Goal: Task Accomplishment & Management: Complete application form

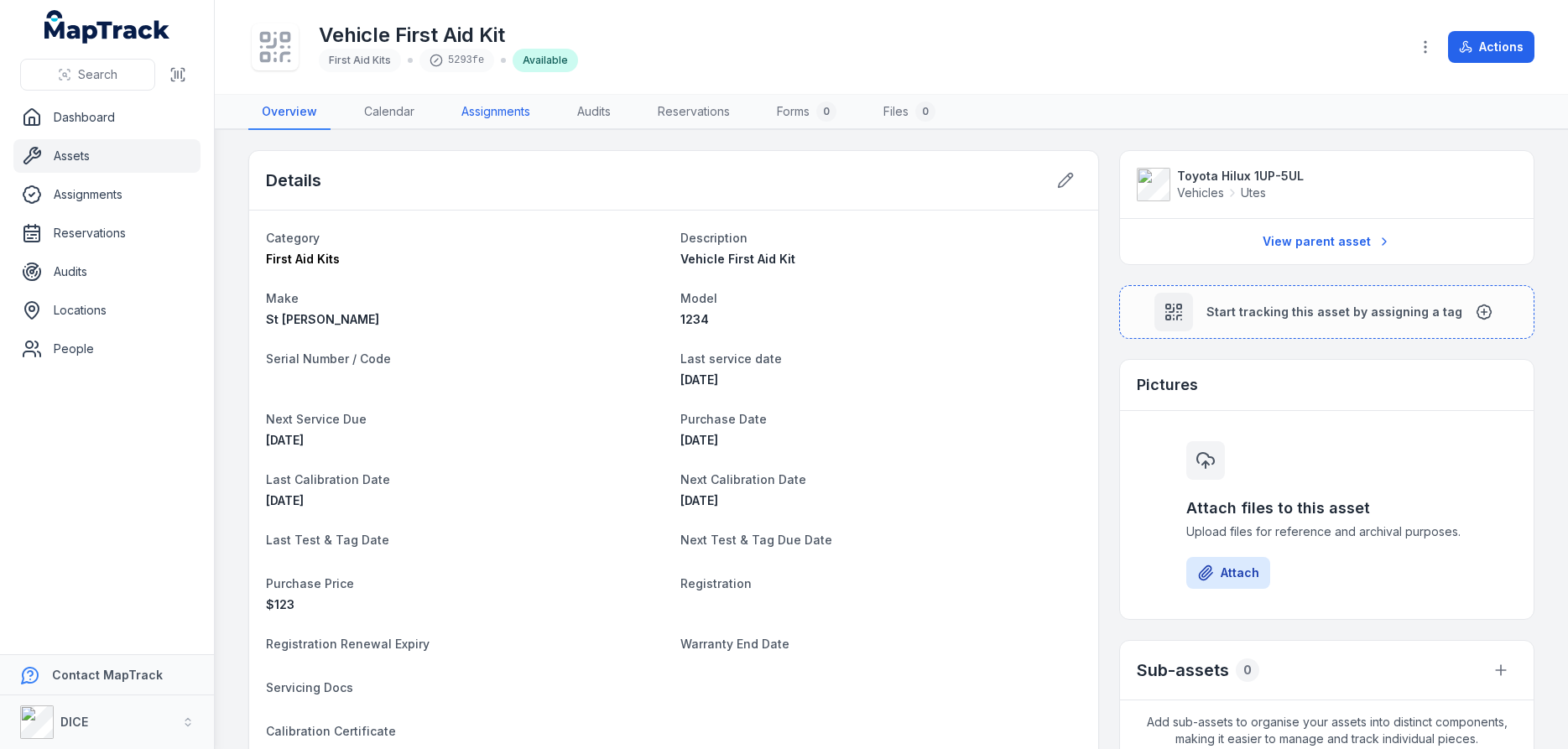
click at [493, 114] on link "Assignments" at bounding box center [496, 112] width 96 height 35
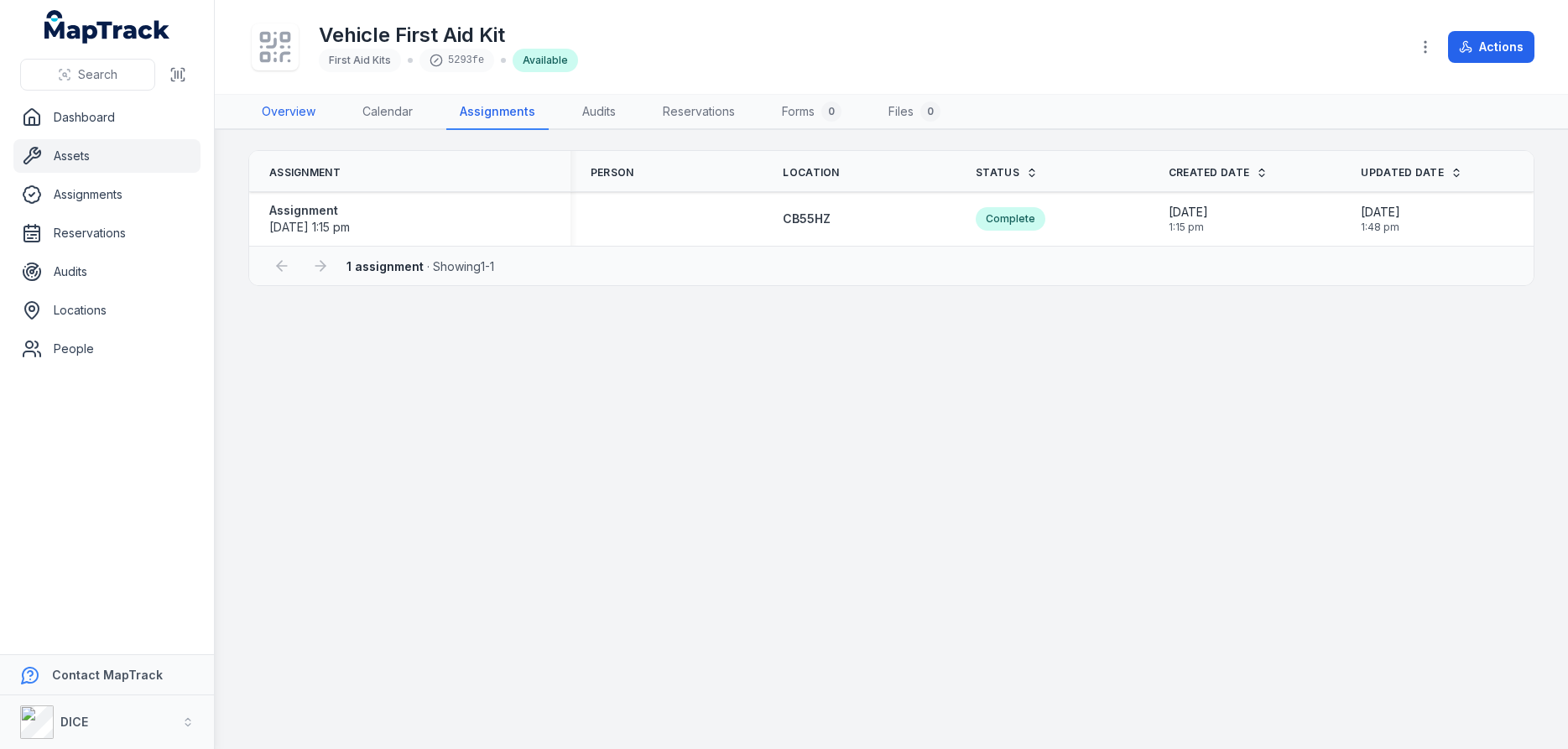
click at [283, 112] on link "Overview" at bounding box center [288, 112] width 80 height 35
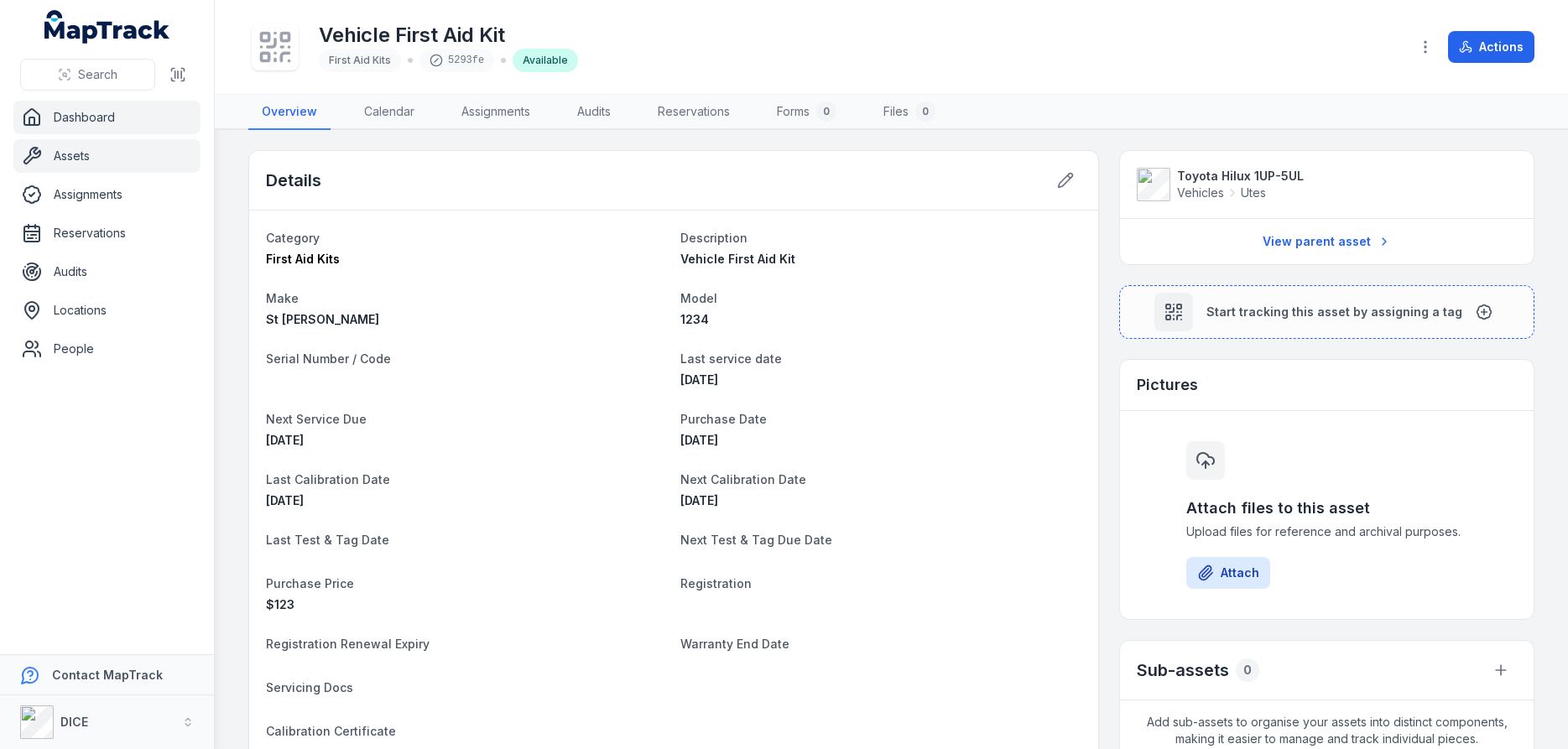
click at [100, 119] on link "Dashboard" at bounding box center [107, 117] width 187 height 33
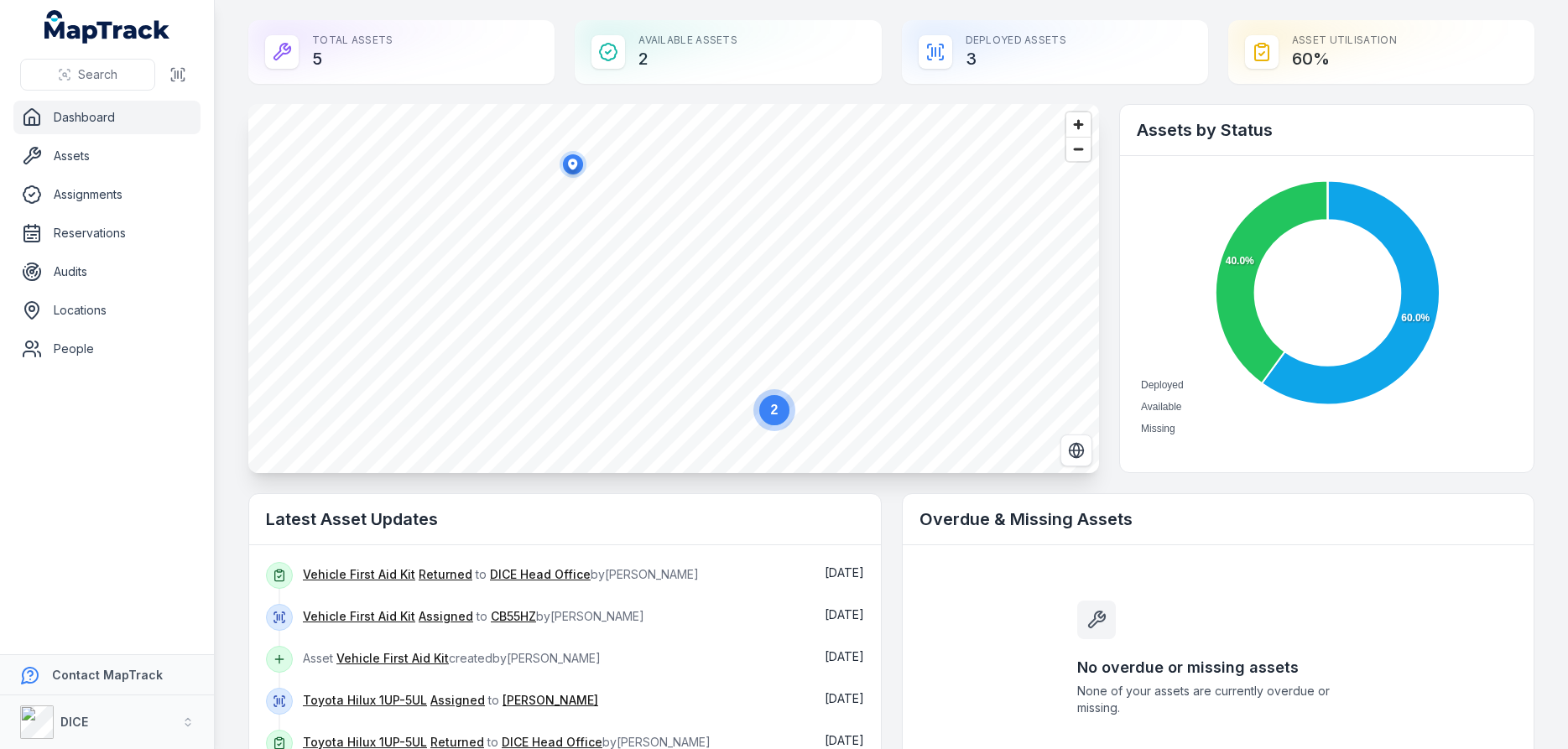
click at [96, 115] on link "Dashboard" at bounding box center [107, 117] width 187 height 33
click at [1240, 305] on icon at bounding box center [1271, 281] width 111 height 203
click at [1457, 127] on h2 "Assets by Status" at bounding box center [1327, 129] width 380 height 23
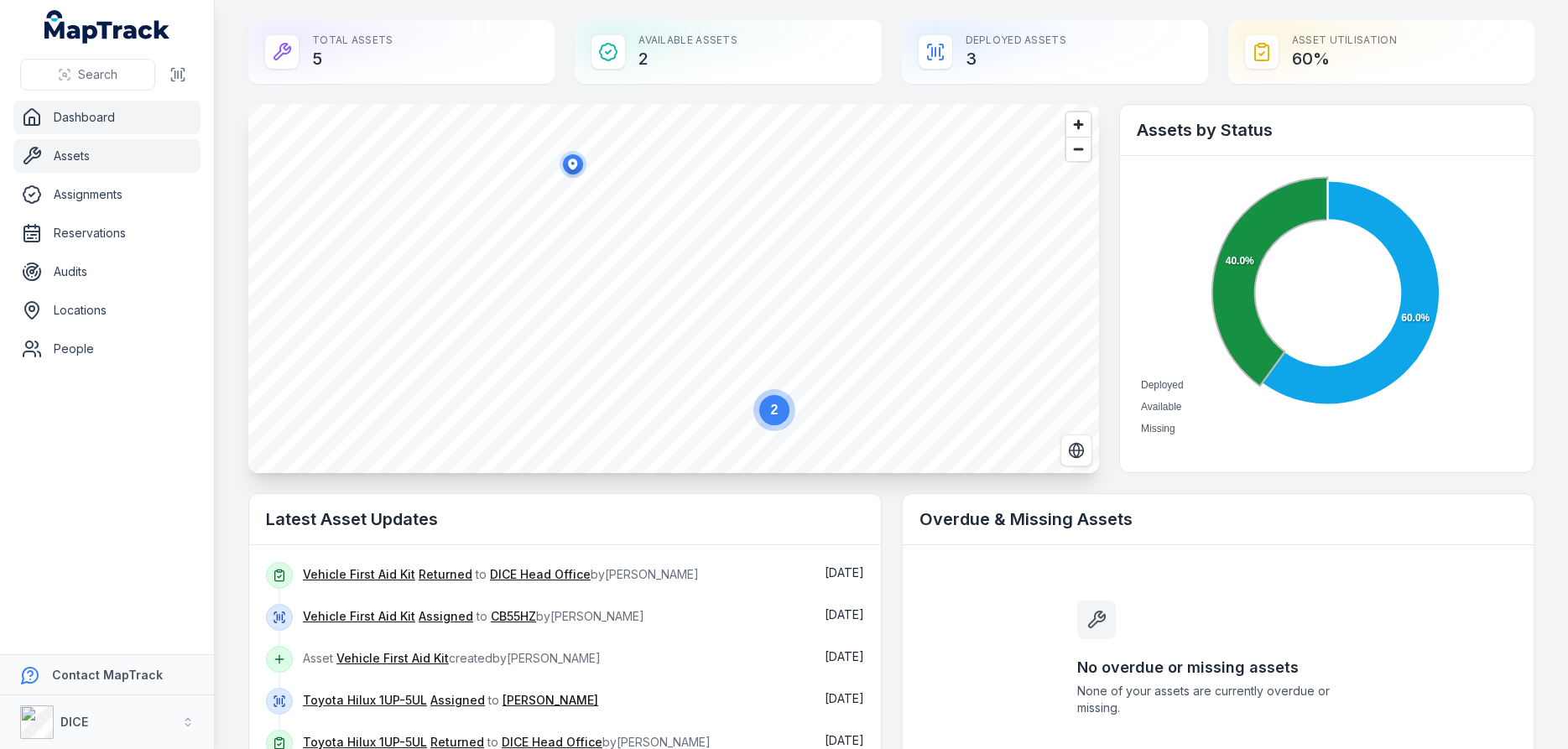
click at [73, 156] on link "Assets" at bounding box center [107, 156] width 187 height 33
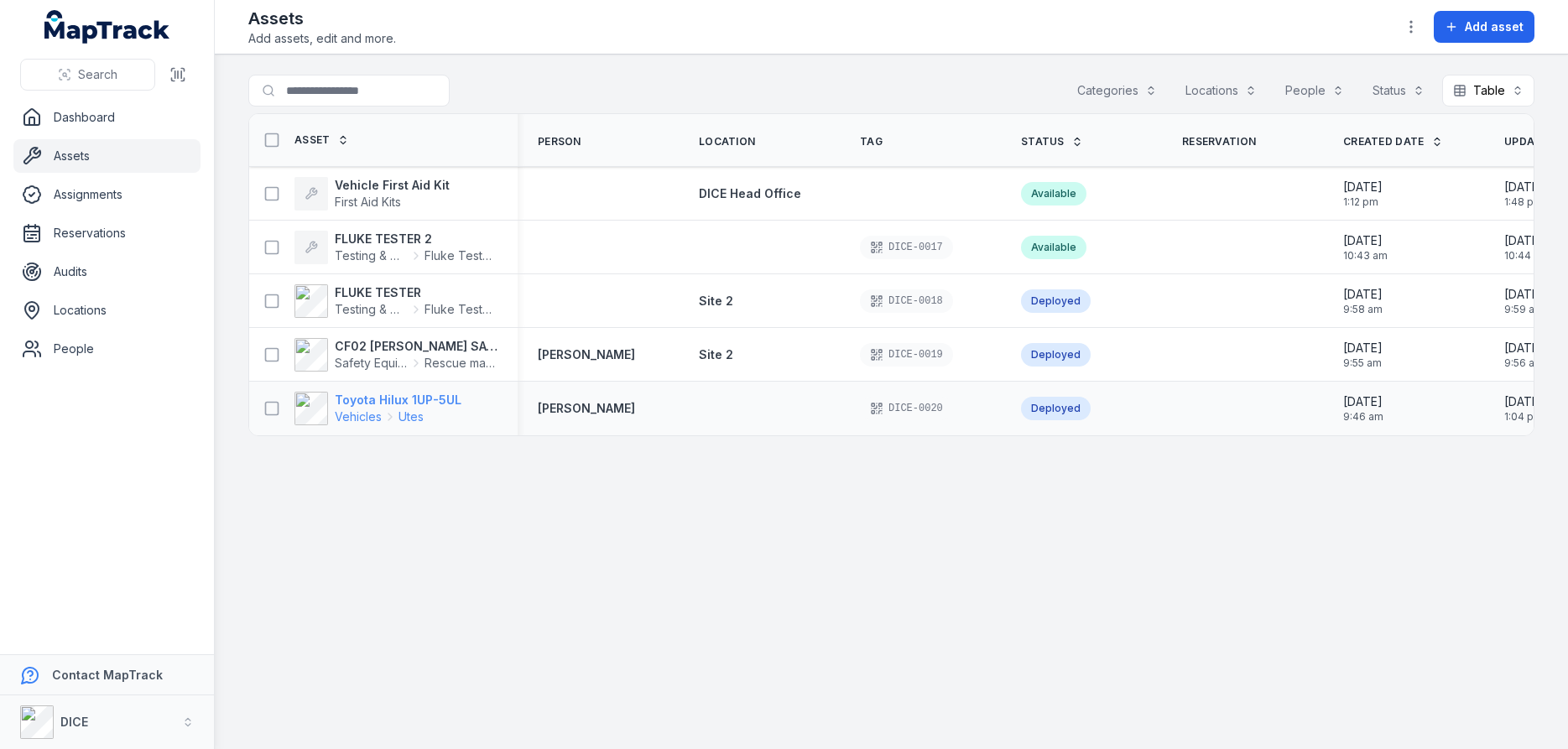
click at [392, 400] on strong "Toyota Hilux 1UP-5UL" at bounding box center [398, 400] width 127 height 17
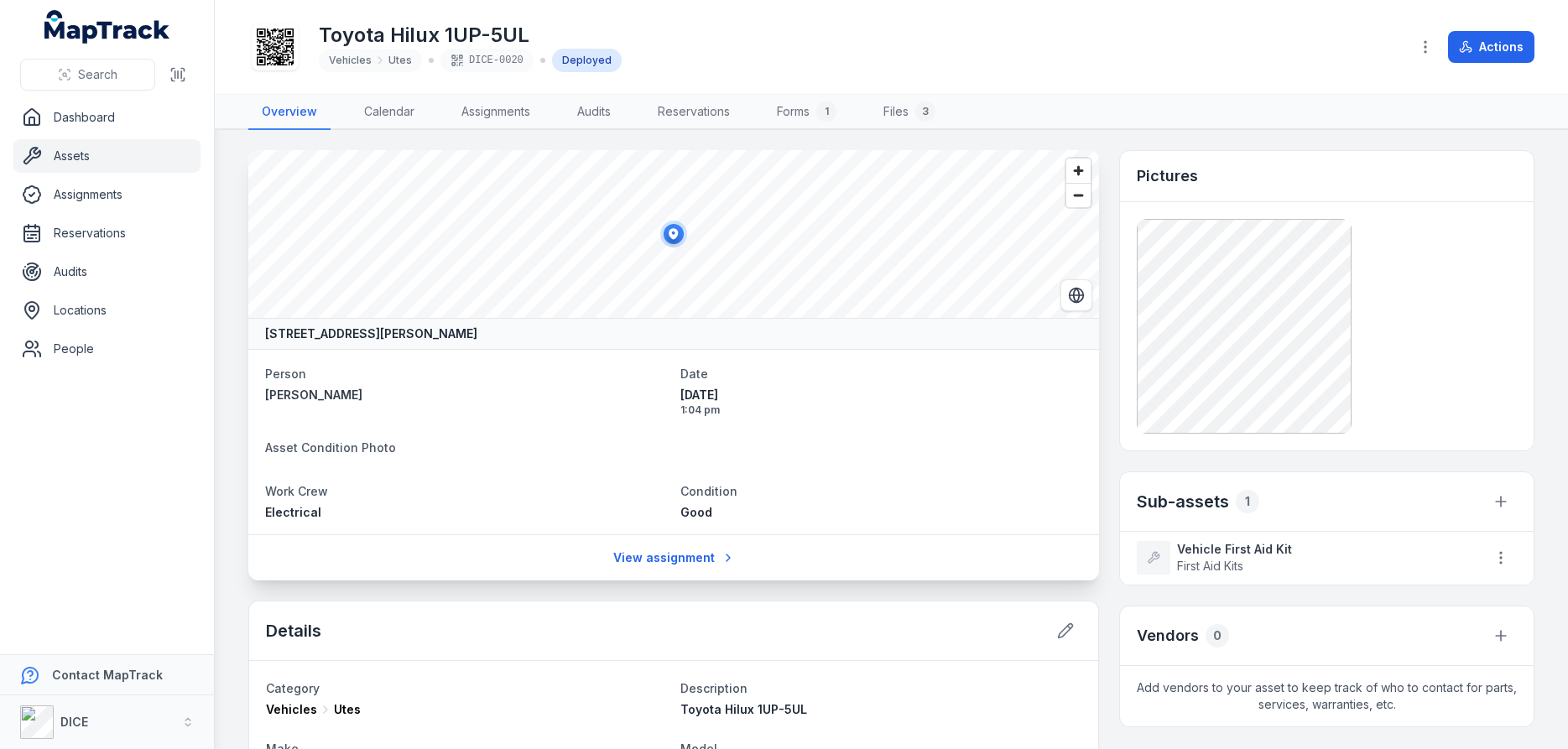
scroll to position [201, 0]
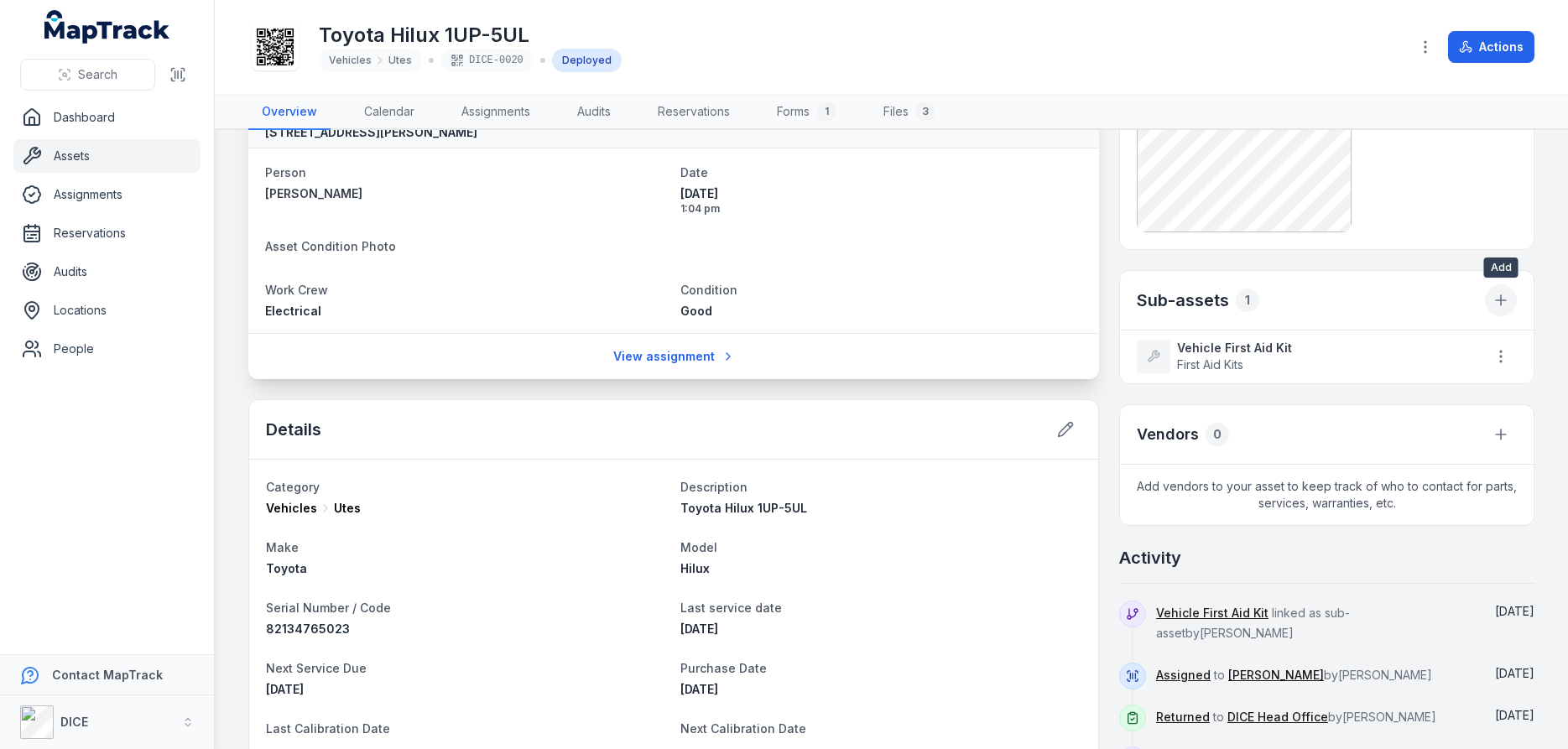
click at [1502, 298] on icon "button" at bounding box center [1501, 300] width 17 height 17
click at [1441, 345] on div "Create new asset" at bounding box center [1417, 344] width 188 height 30
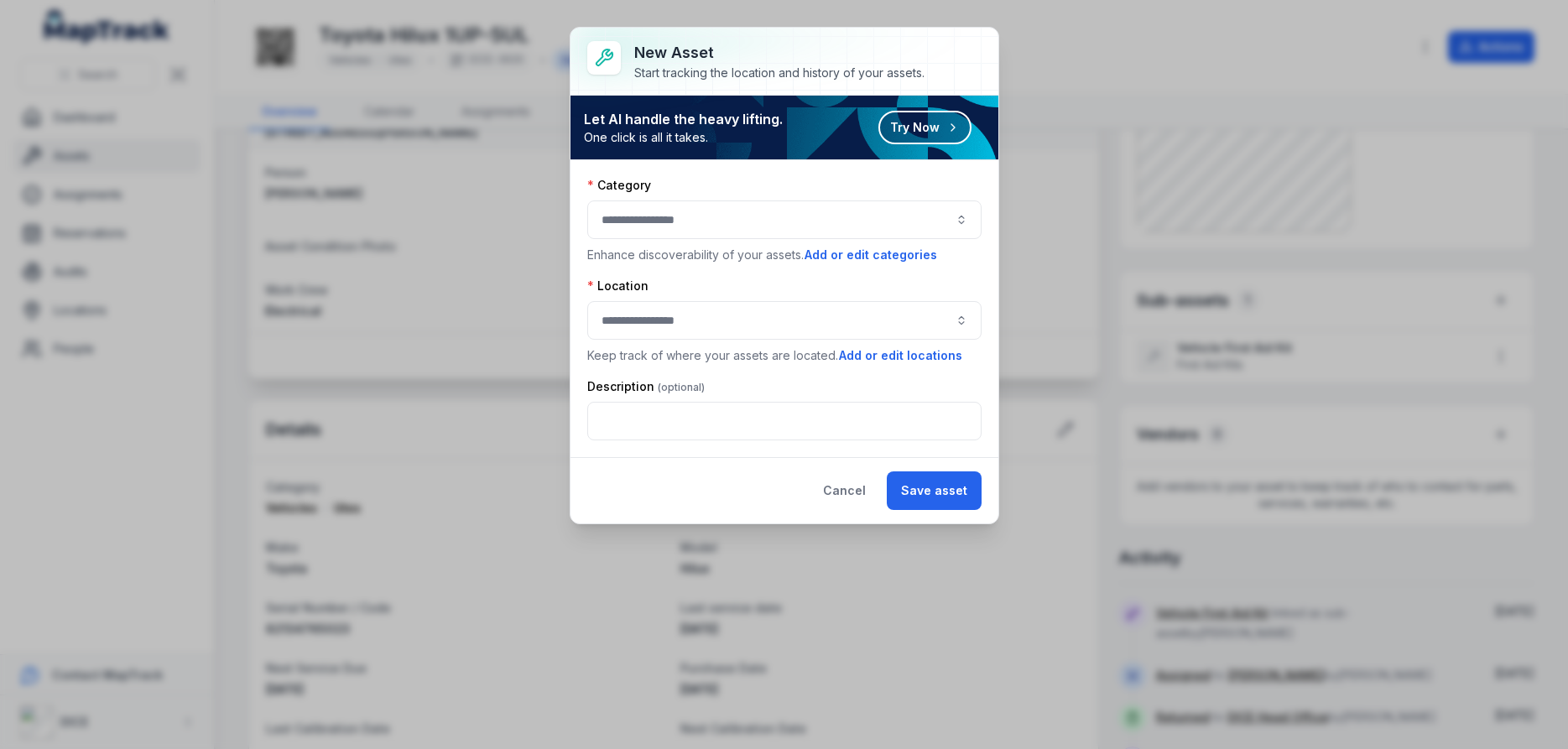
click at [646, 216] on button "button" at bounding box center [784, 219] width 394 height 38
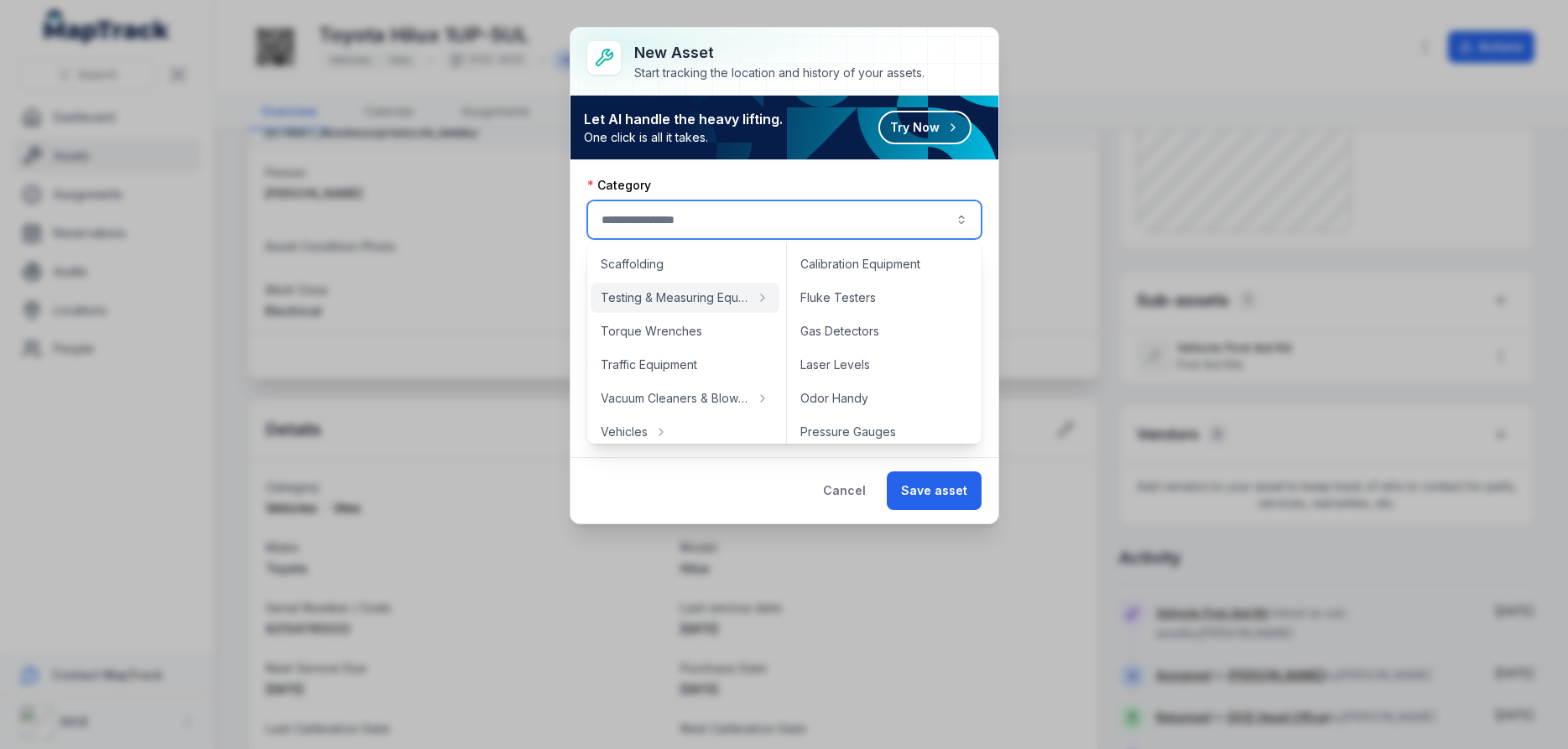
scroll to position [705, 0]
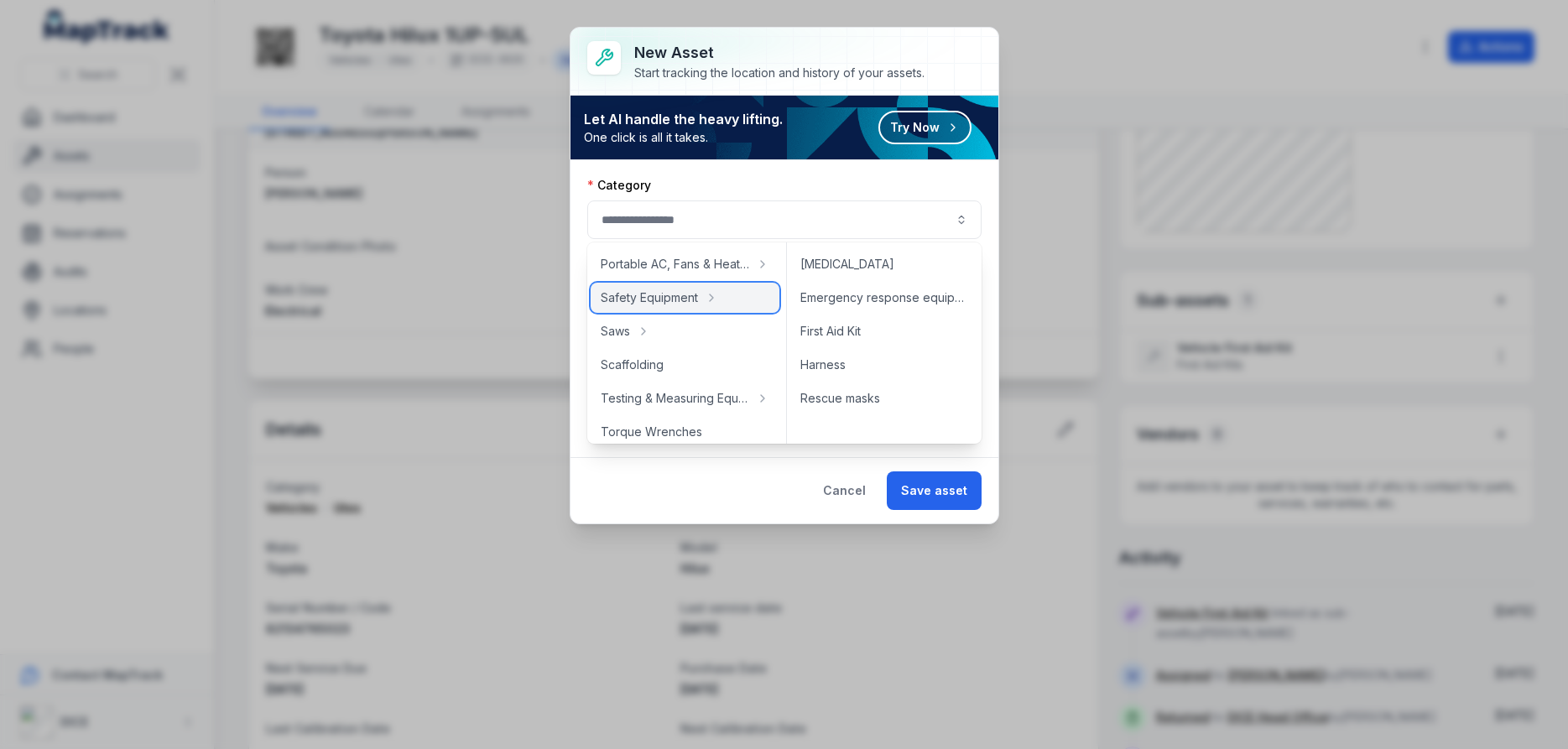
click at [660, 295] on span "Safety Equipment" at bounding box center [649, 298] width 98 height 17
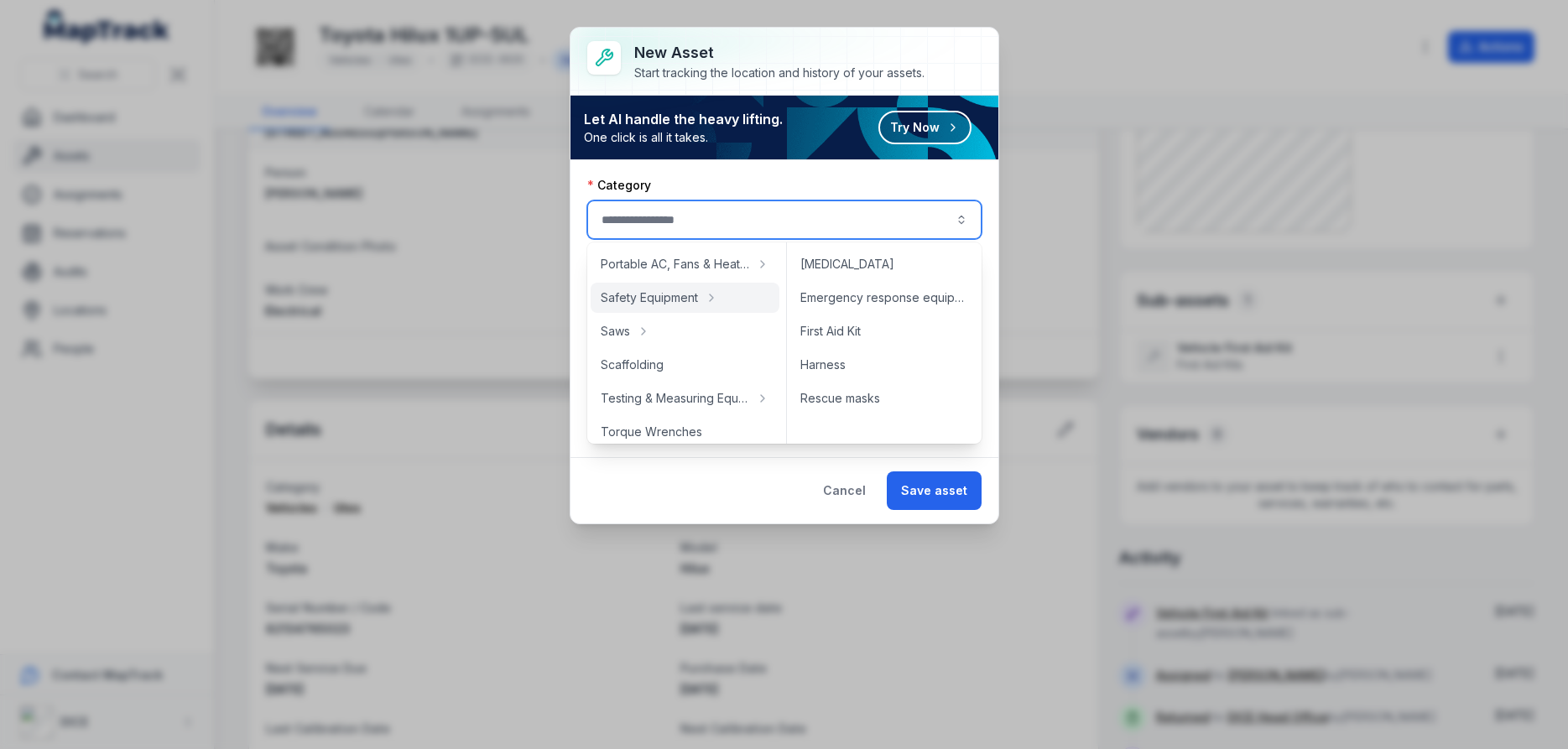
type input "**********"
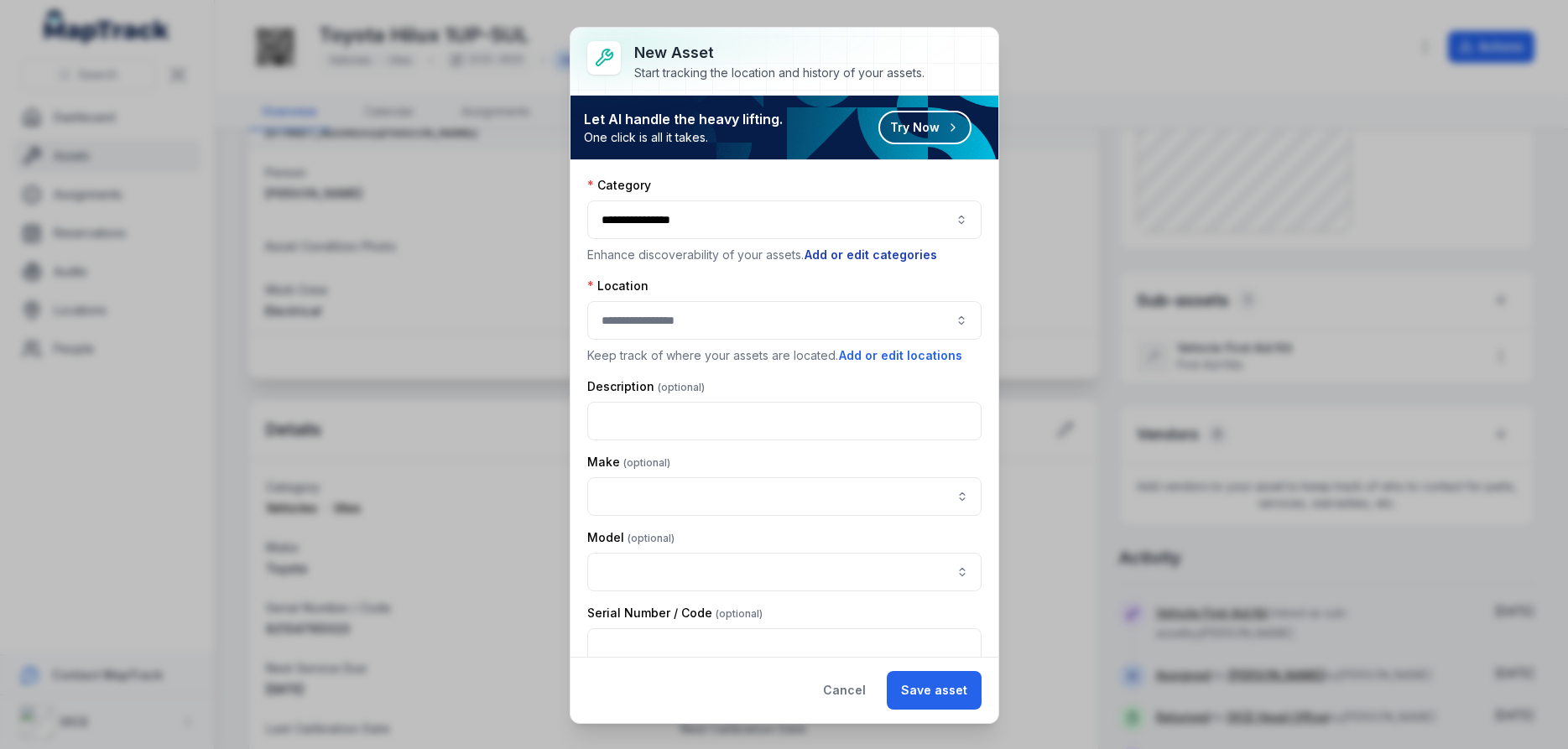
click at [862, 253] on button "Add or edit categories" at bounding box center [871, 255] width 134 height 19
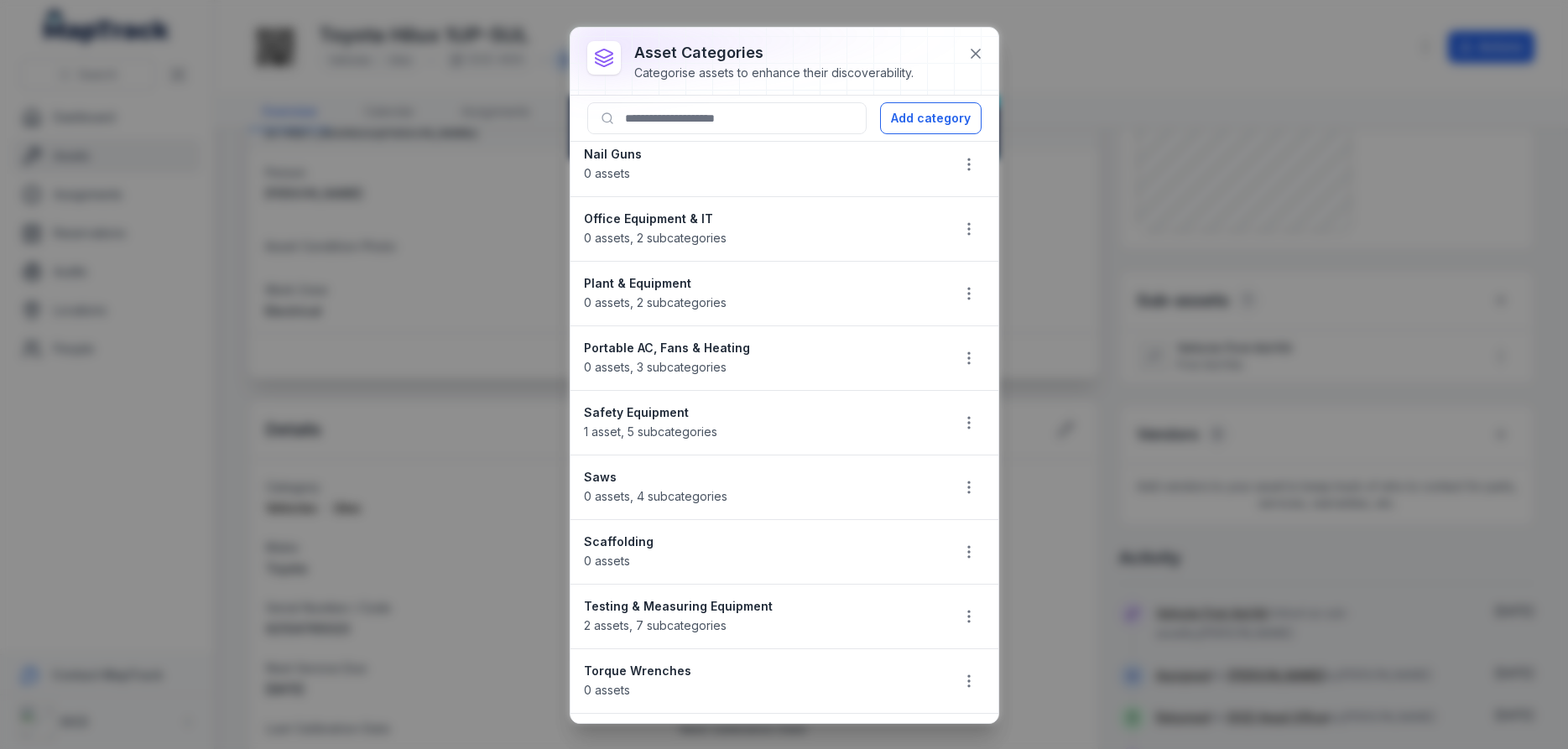
scroll to position [1207, 0]
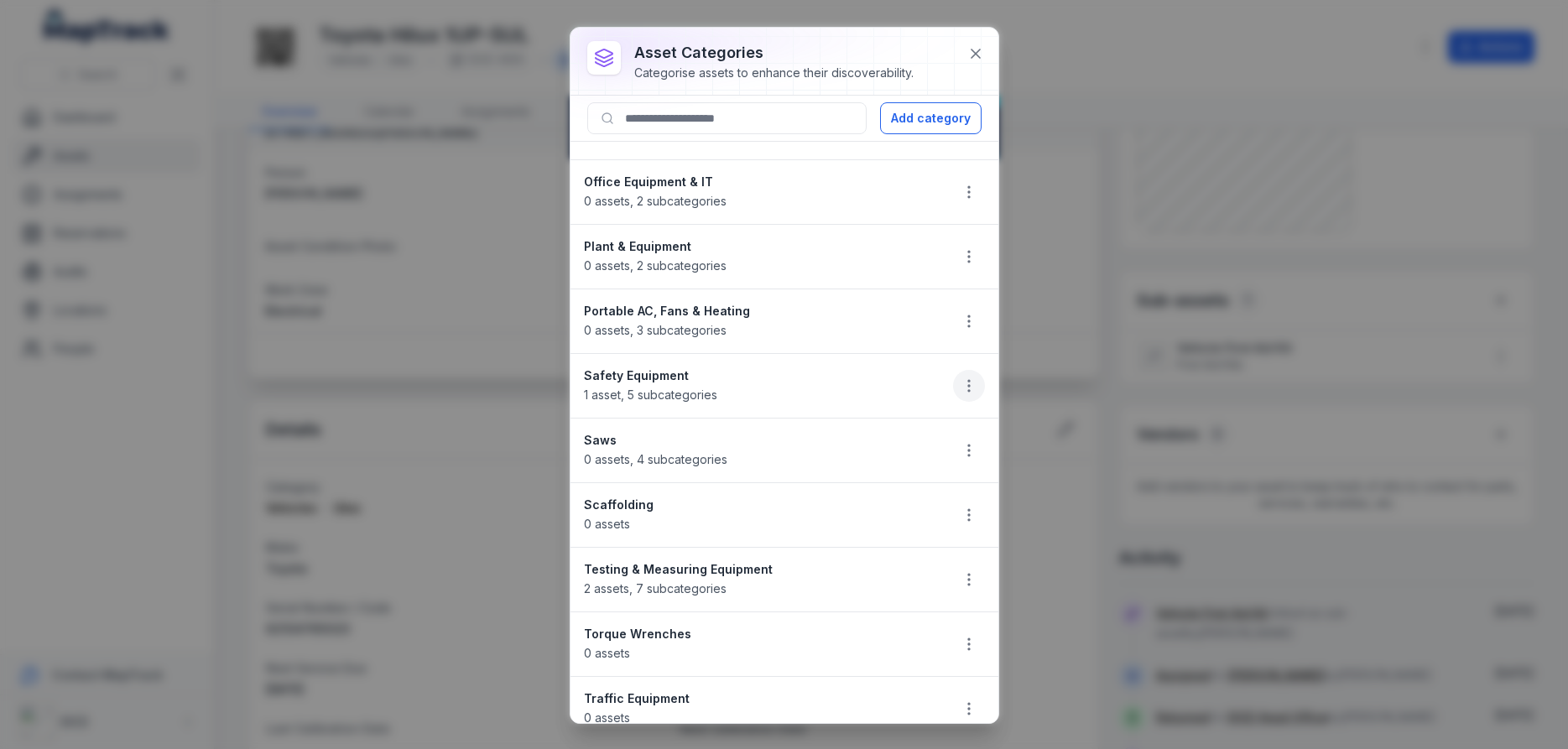
click at [968, 385] on circle "button" at bounding box center [969, 386] width 2 height 2
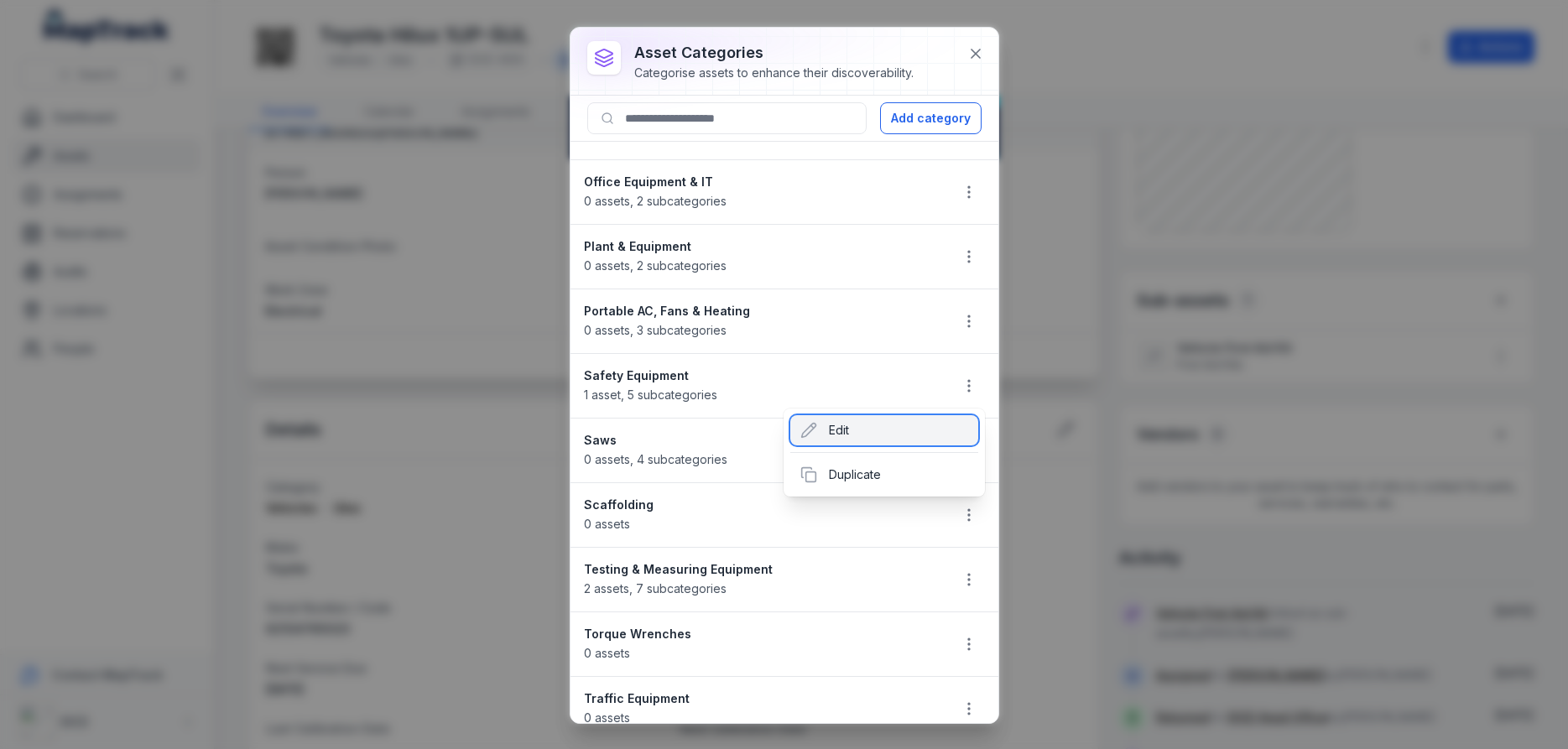
click at [837, 428] on div "Edit" at bounding box center [885, 429] width 188 height 30
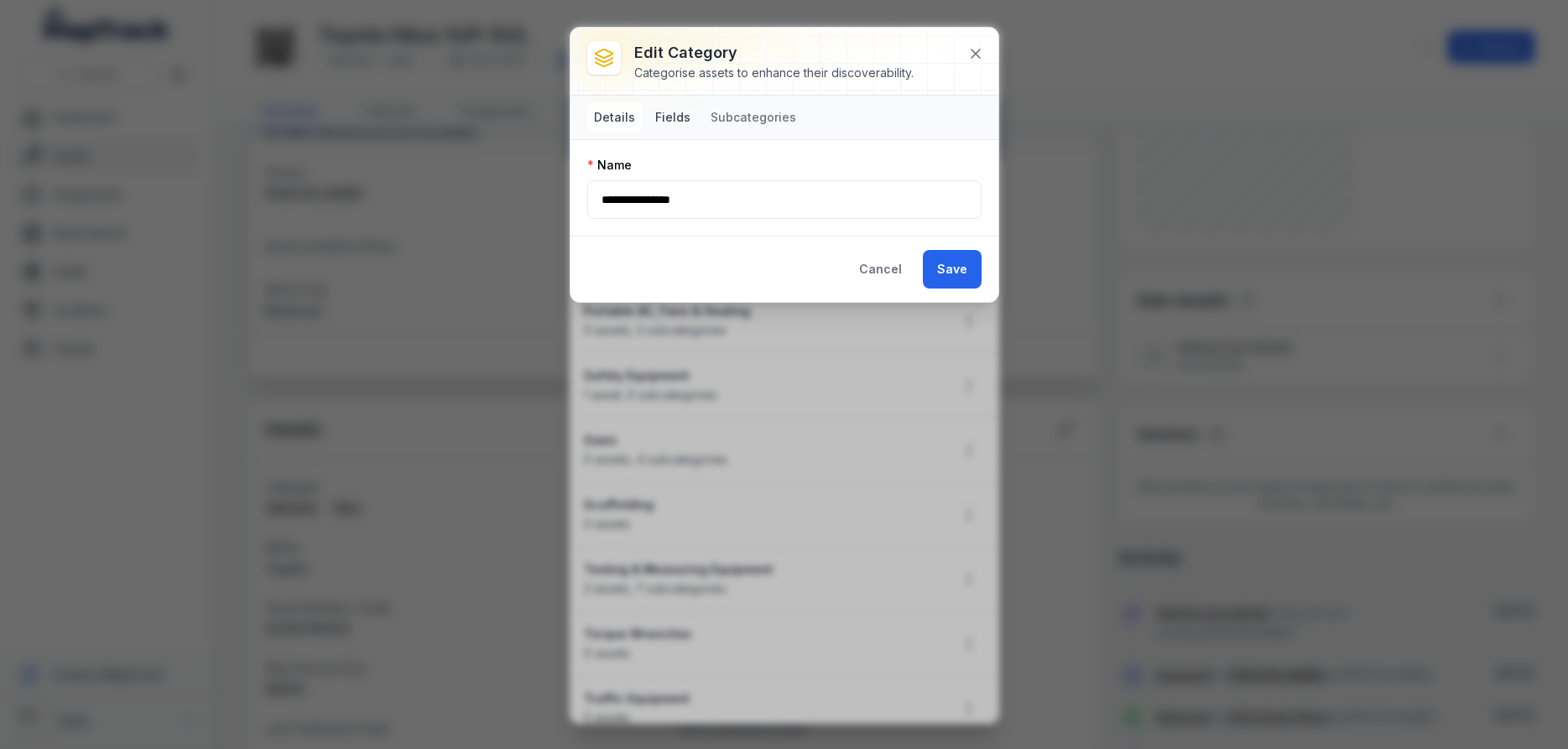
click at [666, 119] on button "Fields" at bounding box center [672, 117] width 49 height 30
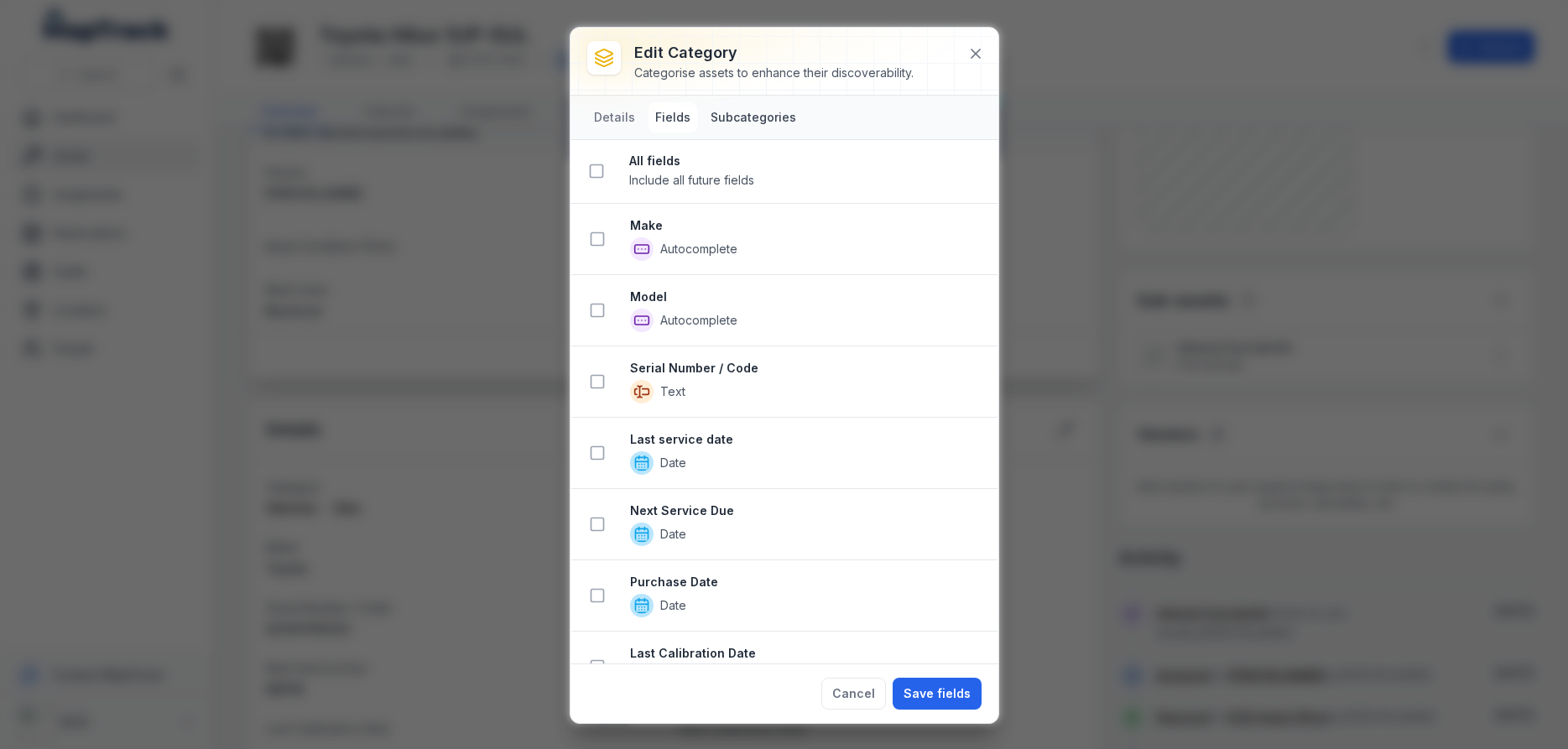
click at [754, 117] on button "Subcategories" at bounding box center [754, 117] width 99 height 30
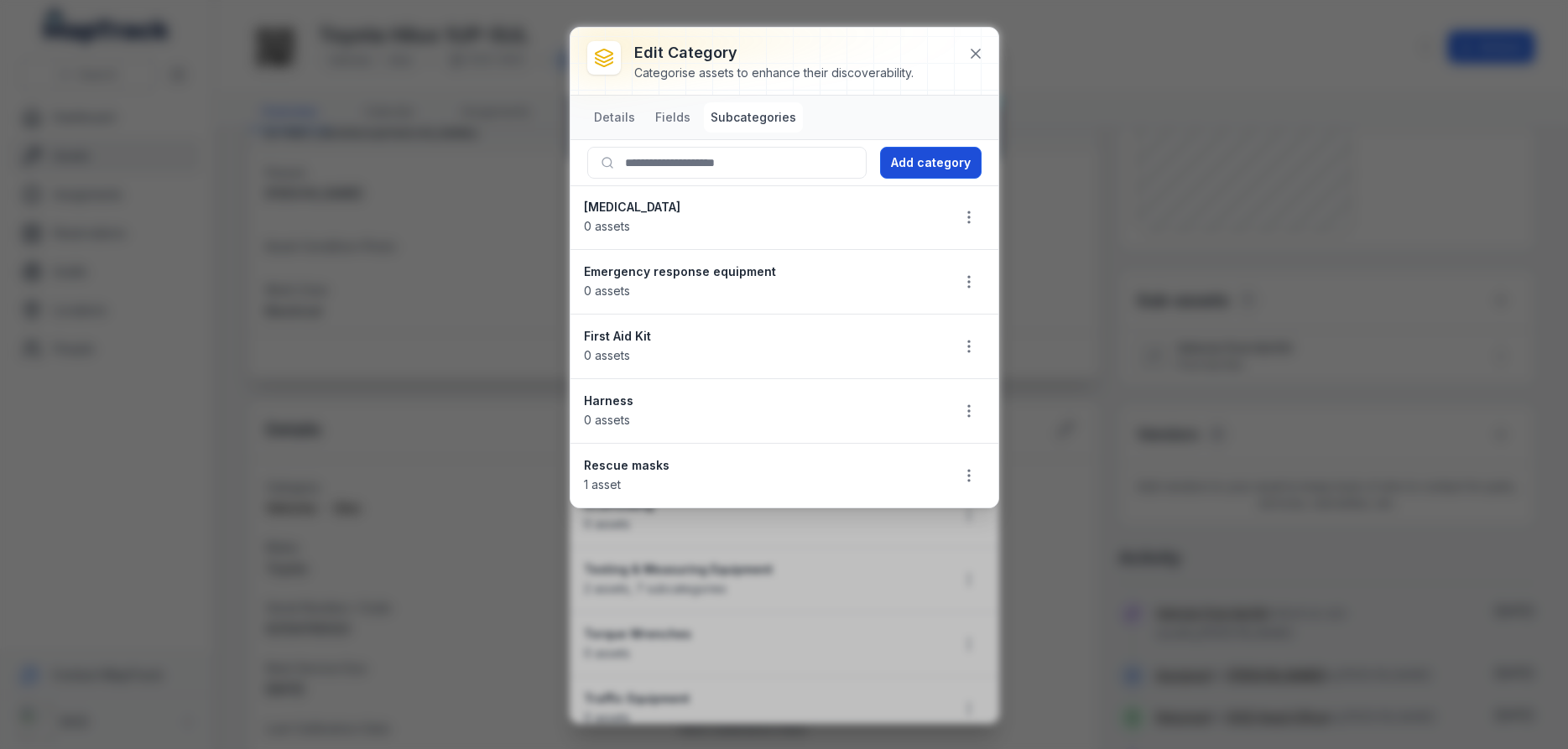
click at [923, 162] on button "Add category" at bounding box center [931, 162] width 102 height 32
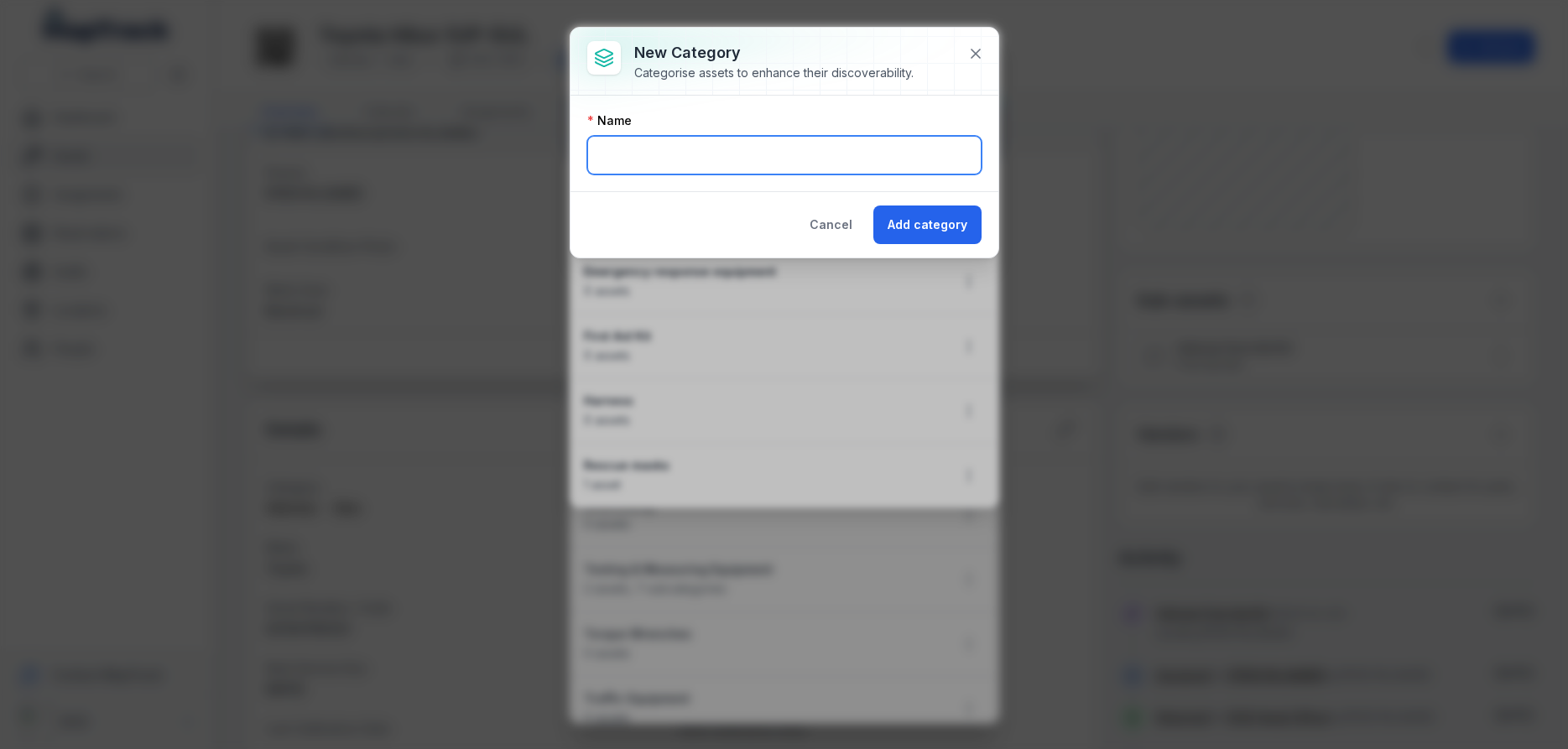
click at [686, 160] on input "text" at bounding box center [784, 155] width 394 height 38
type input "**********"
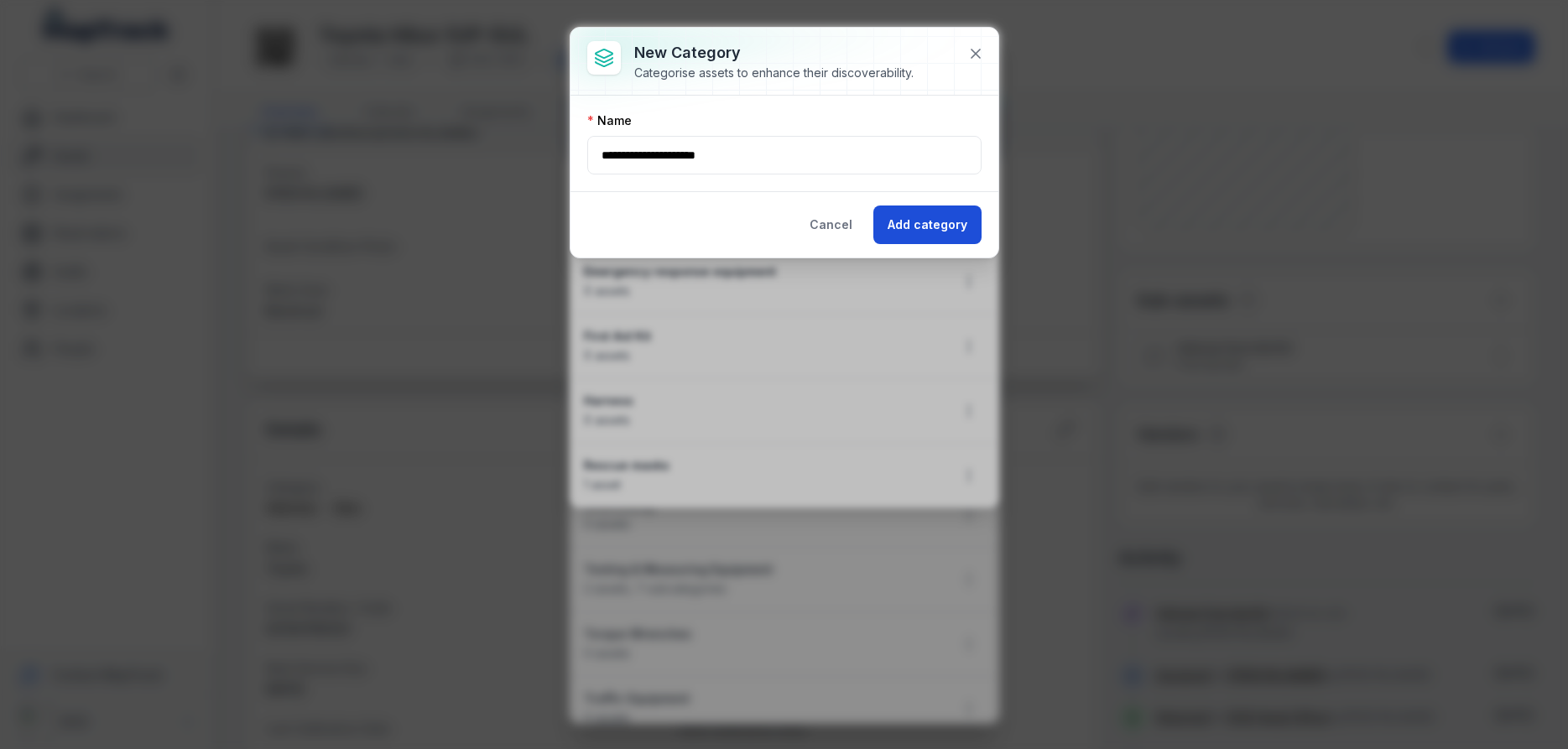
click at [920, 226] on button "Add category" at bounding box center [927, 224] width 109 height 38
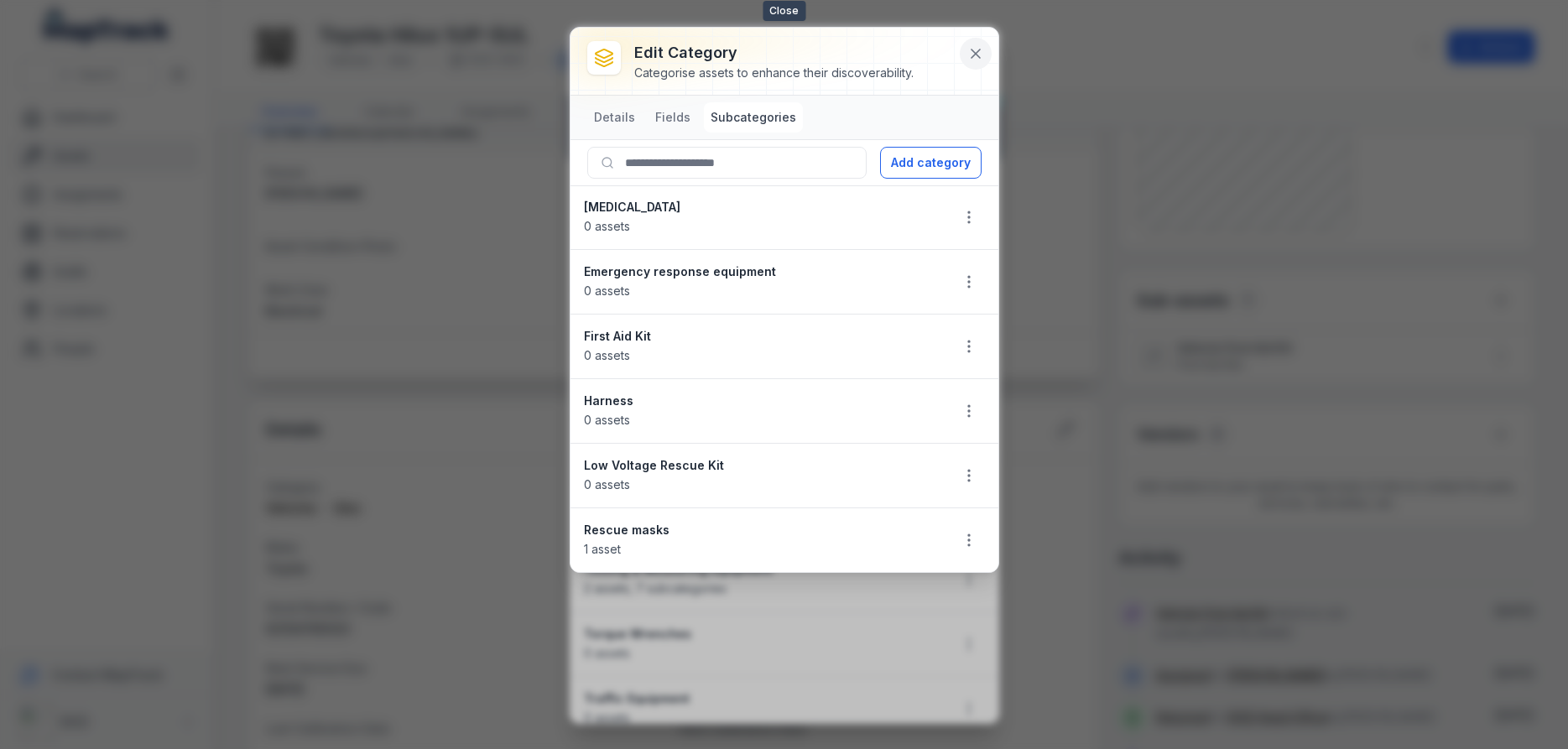
click at [974, 50] on icon at bounding box center [976, 54] width 17 height 17
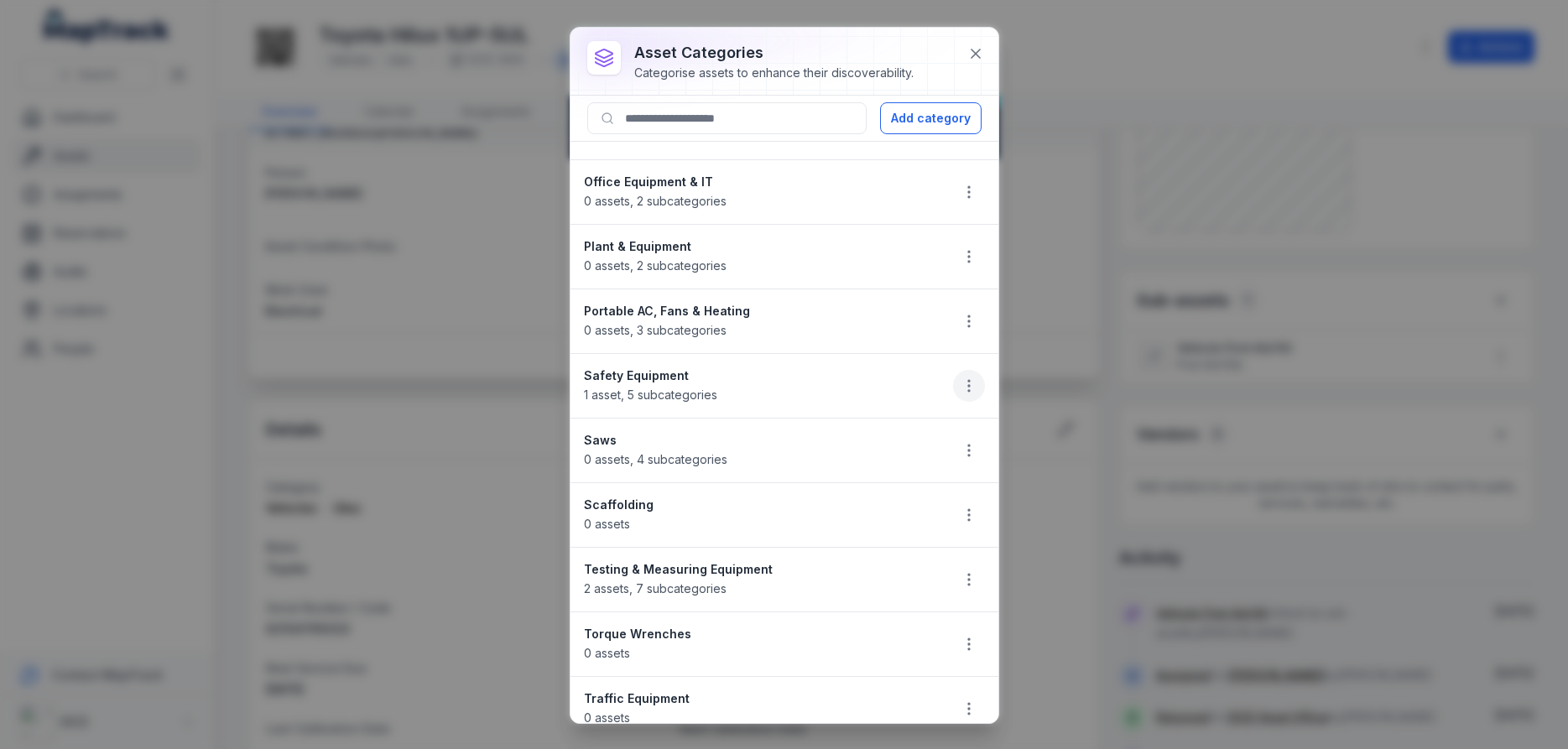
click at [969, 386] on circle "button" at bounding box center [969, 386] width 2 height 2
click at [966, 382] on icon "button" at bounding box center [969, 386] width 17 height 17
click at [975, 51] on icon at bounding box center [976, 54] width 17 height 17
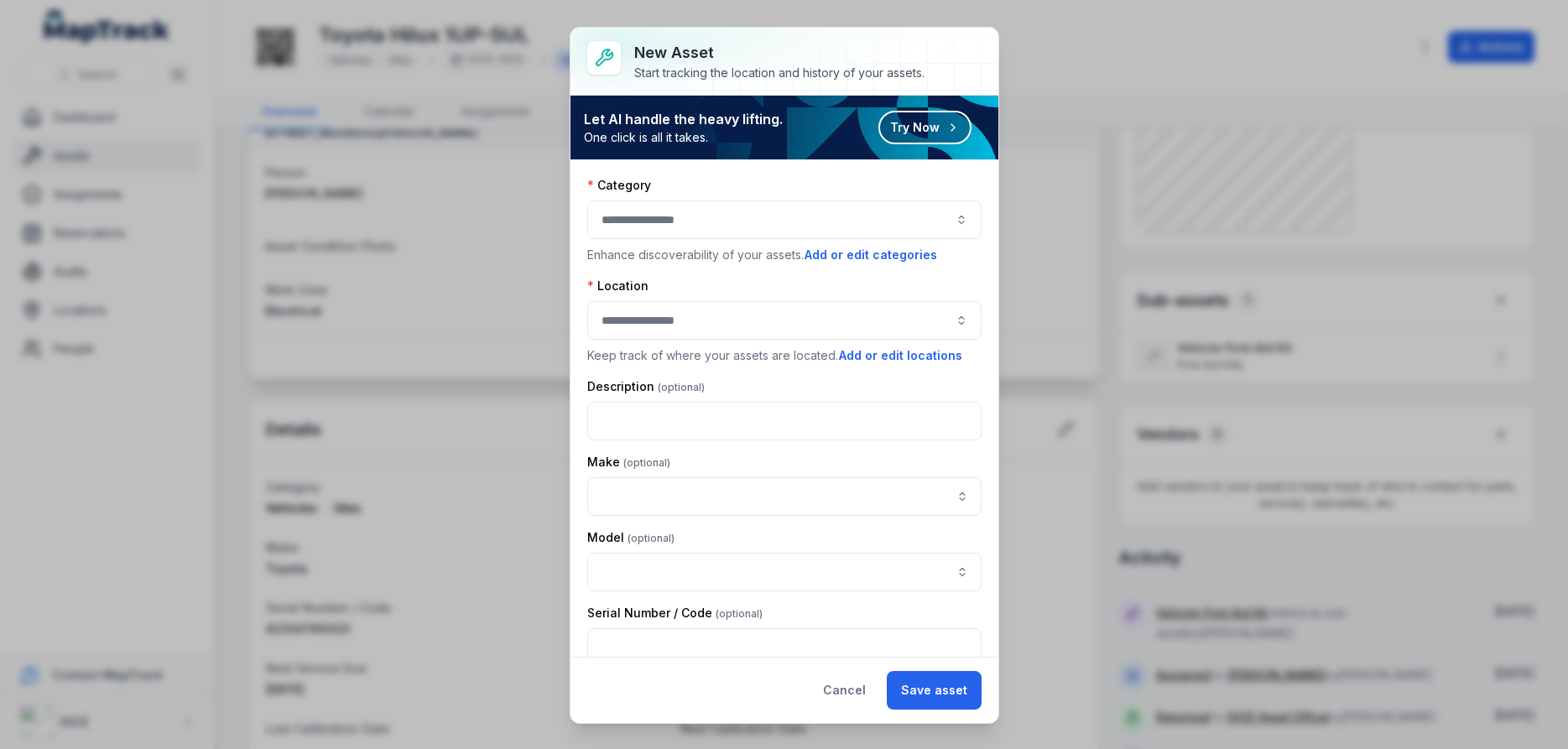
click at [798, 222] on button "button" at bounding box center [784, 219] width 394 height 38
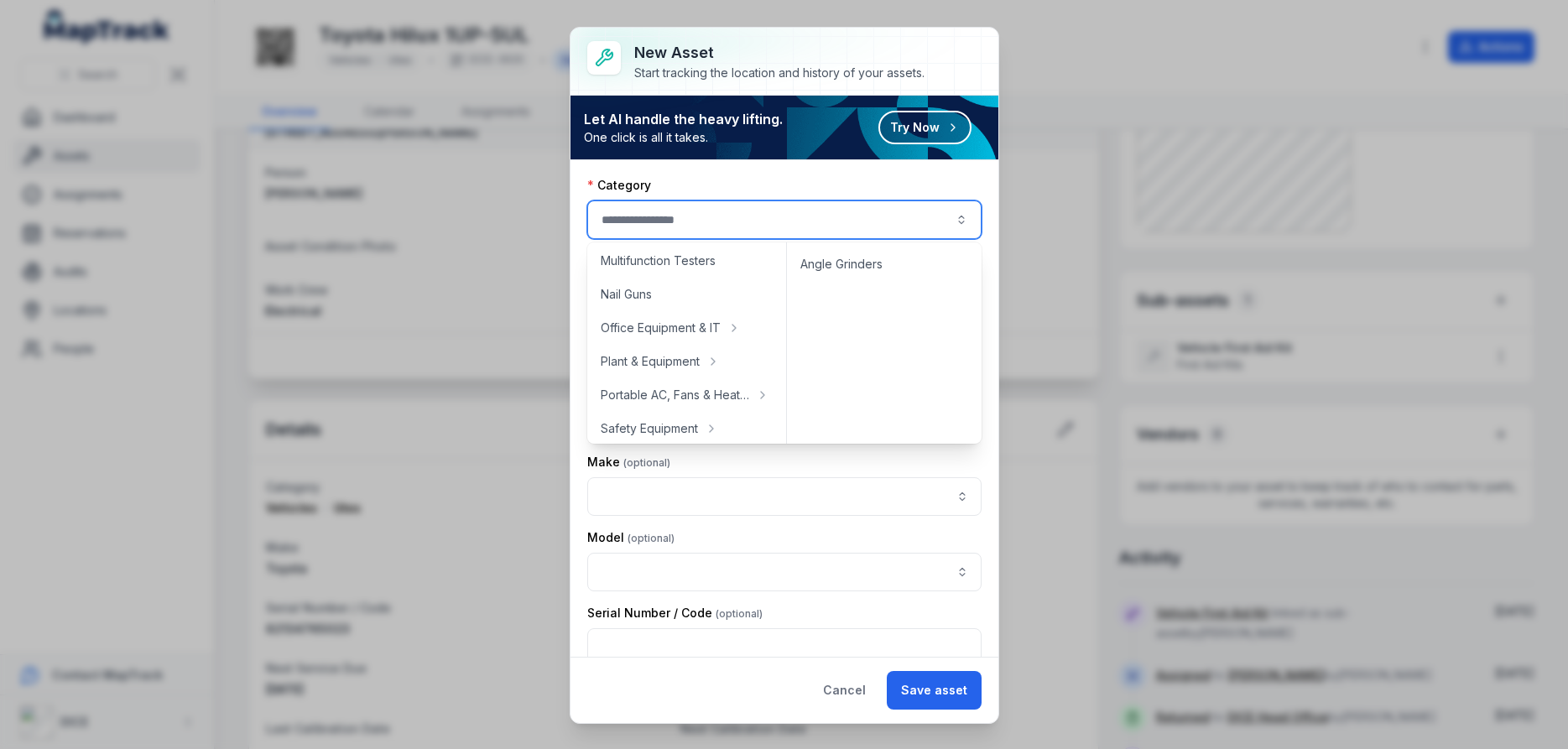
scroll to position [604, 0]
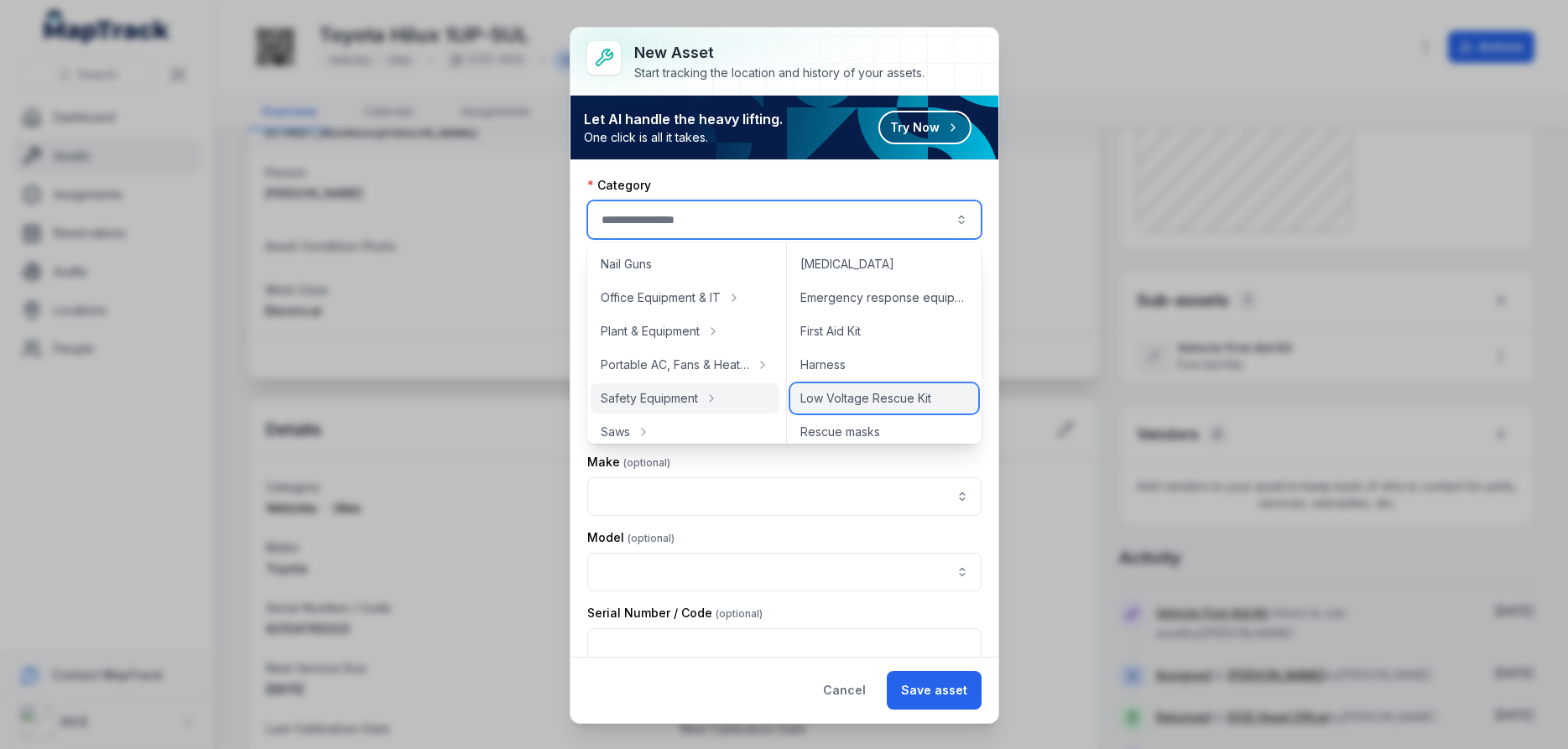
click at [856, 400] on span "Low Voltage Rescue Kit" at bounding box center [866, 398] width 131 height 17
type input "**********"
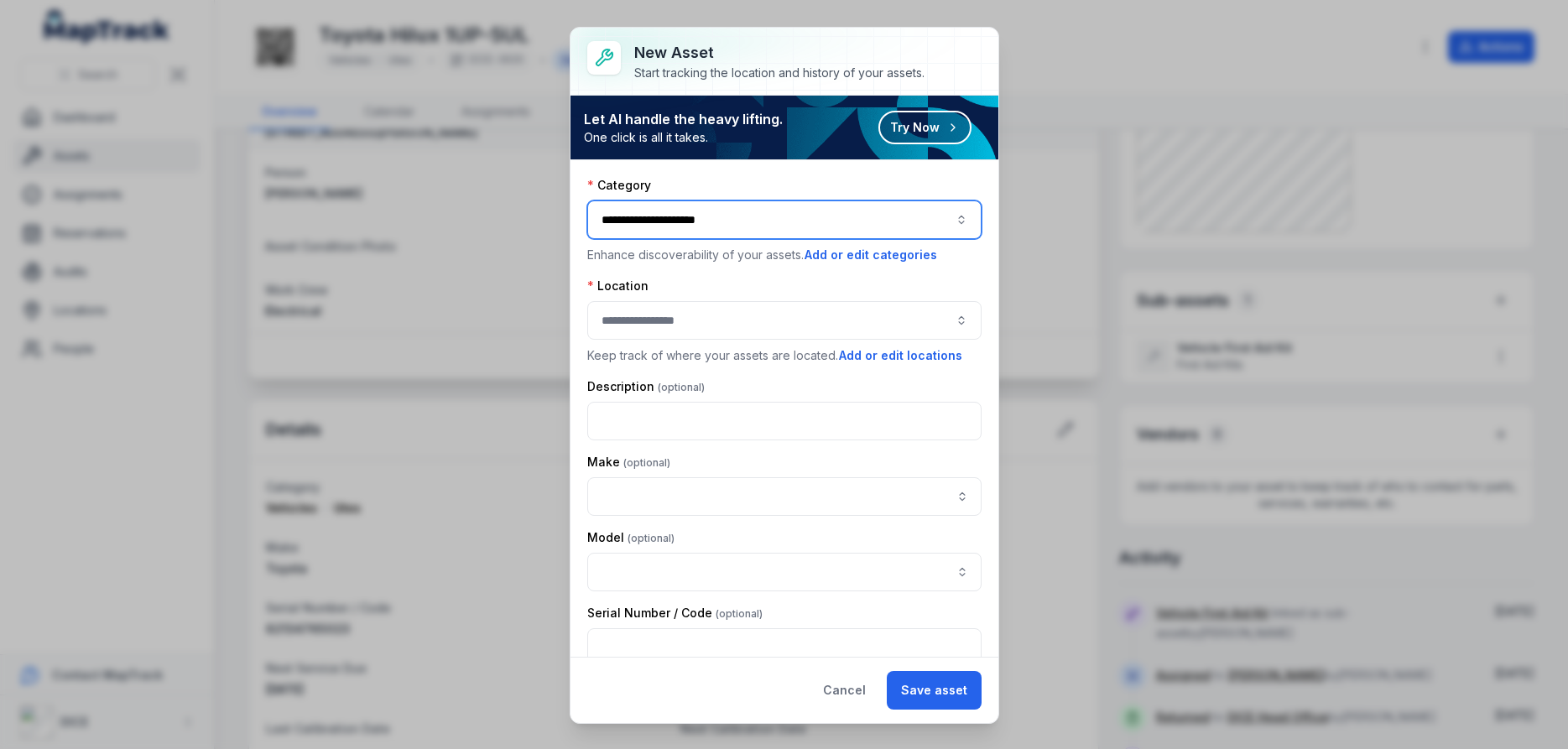
click at [688, 315] on button "button" at bounding box center [784, 320] width 394 height 38
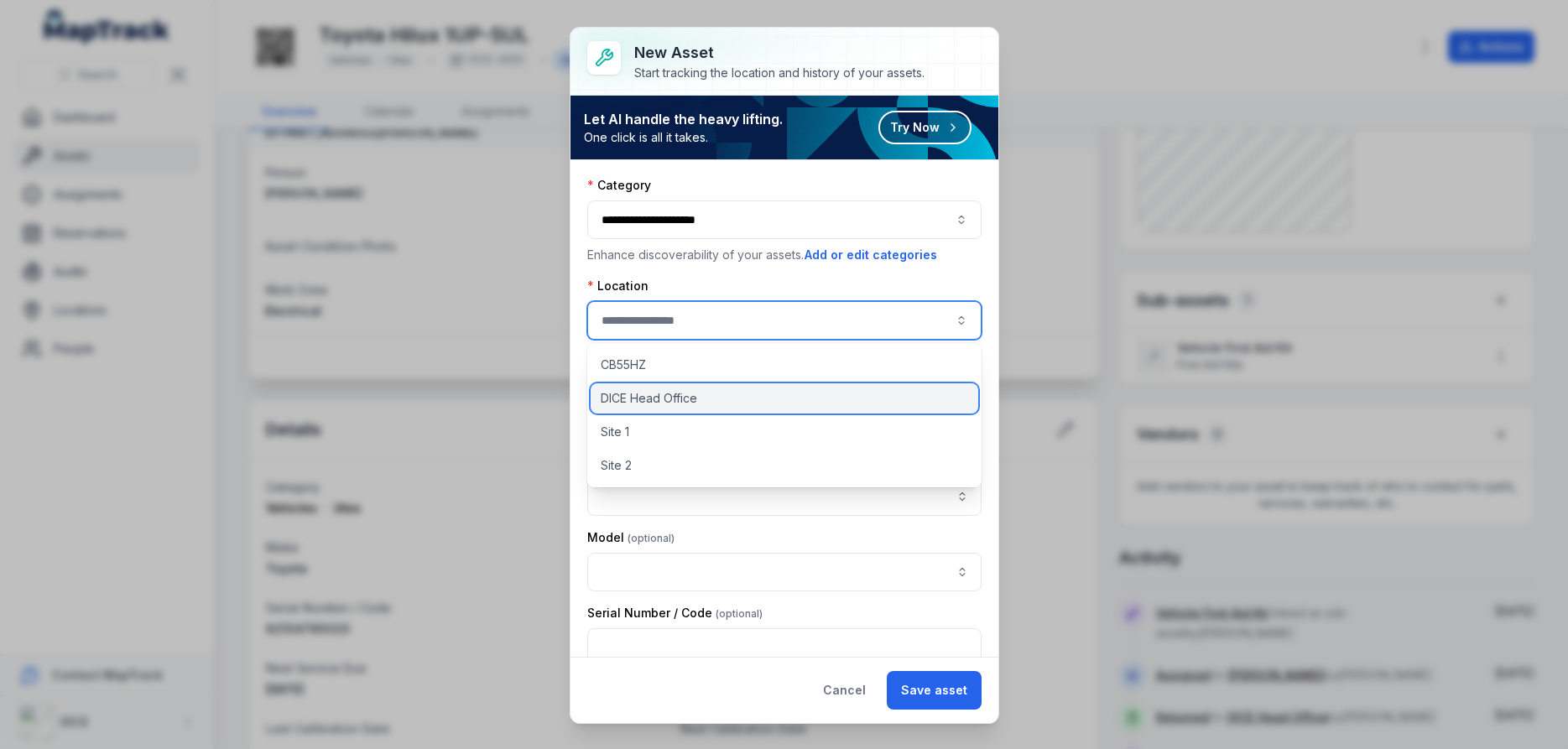
click at [684, 398] on span "DICE Head Office" at bounding box center [648, 398] width 97 height 17
type input "**********"
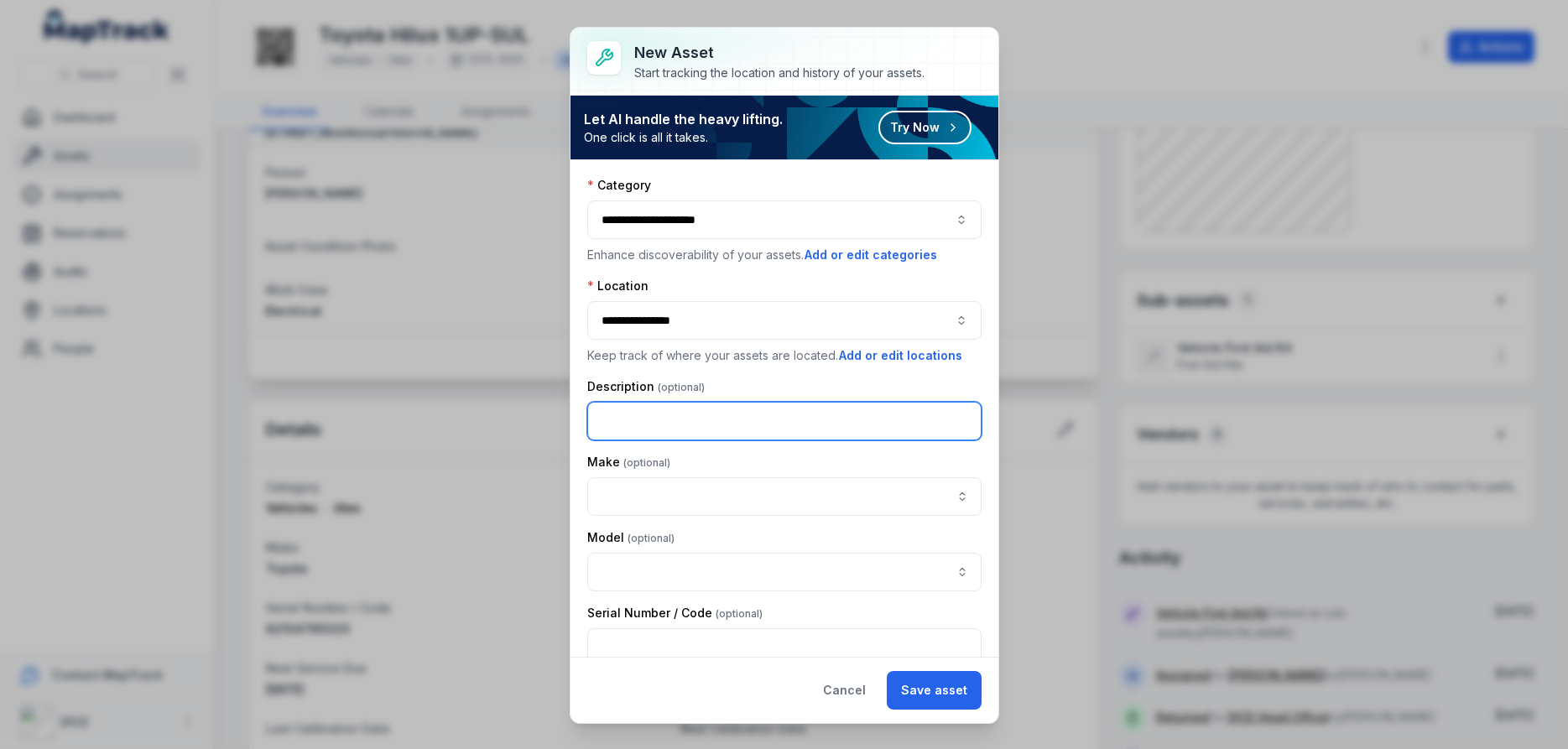
click at [790, 418] on input "text" at bounding box center [784, 421] width 394 height 38
type input "**********"
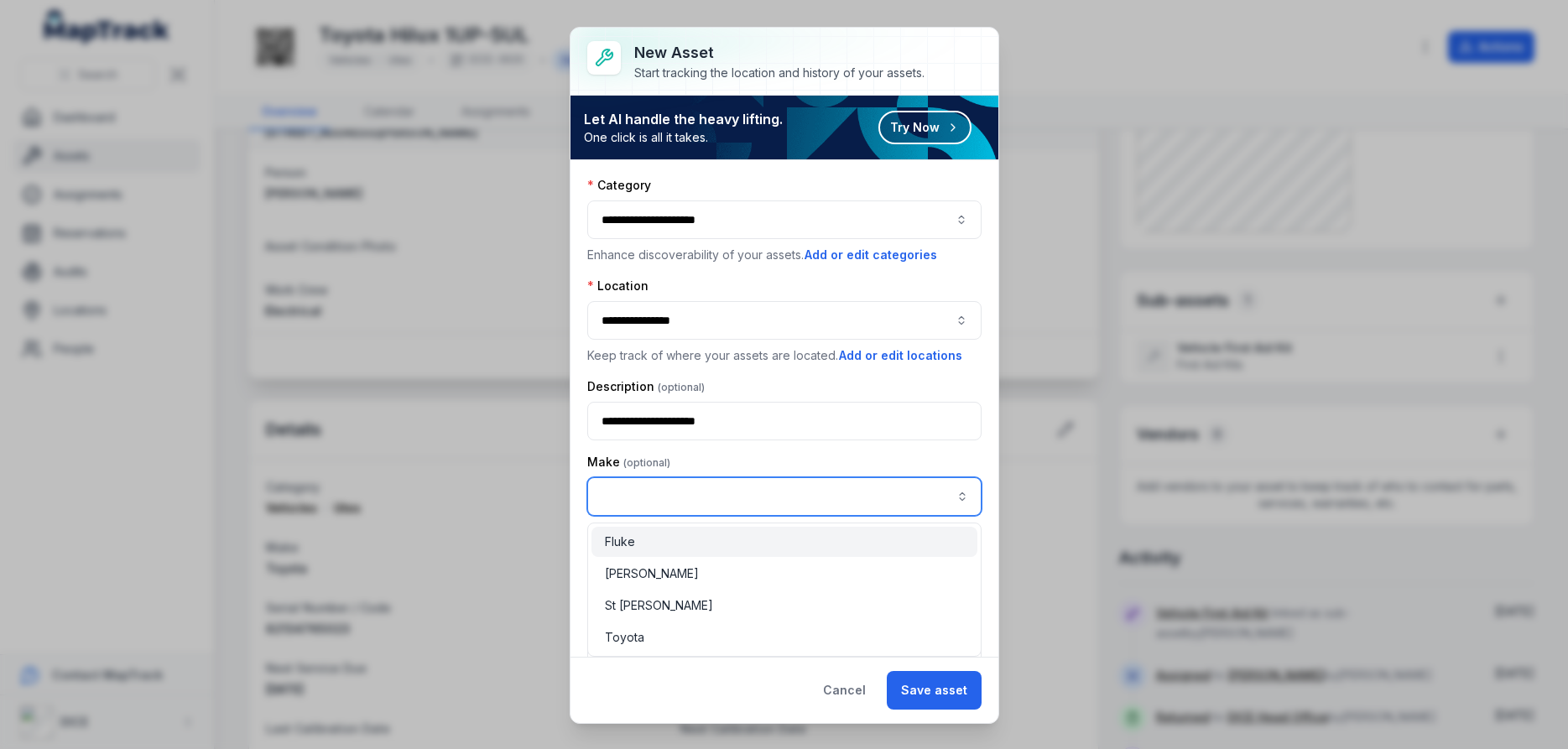
click at [748, 497] on input "asset-add:cf[22ab1470-93eb-4cc8-afc1-b7df000237c4]-label" at bounding box center [784, 496] width 394 height 38
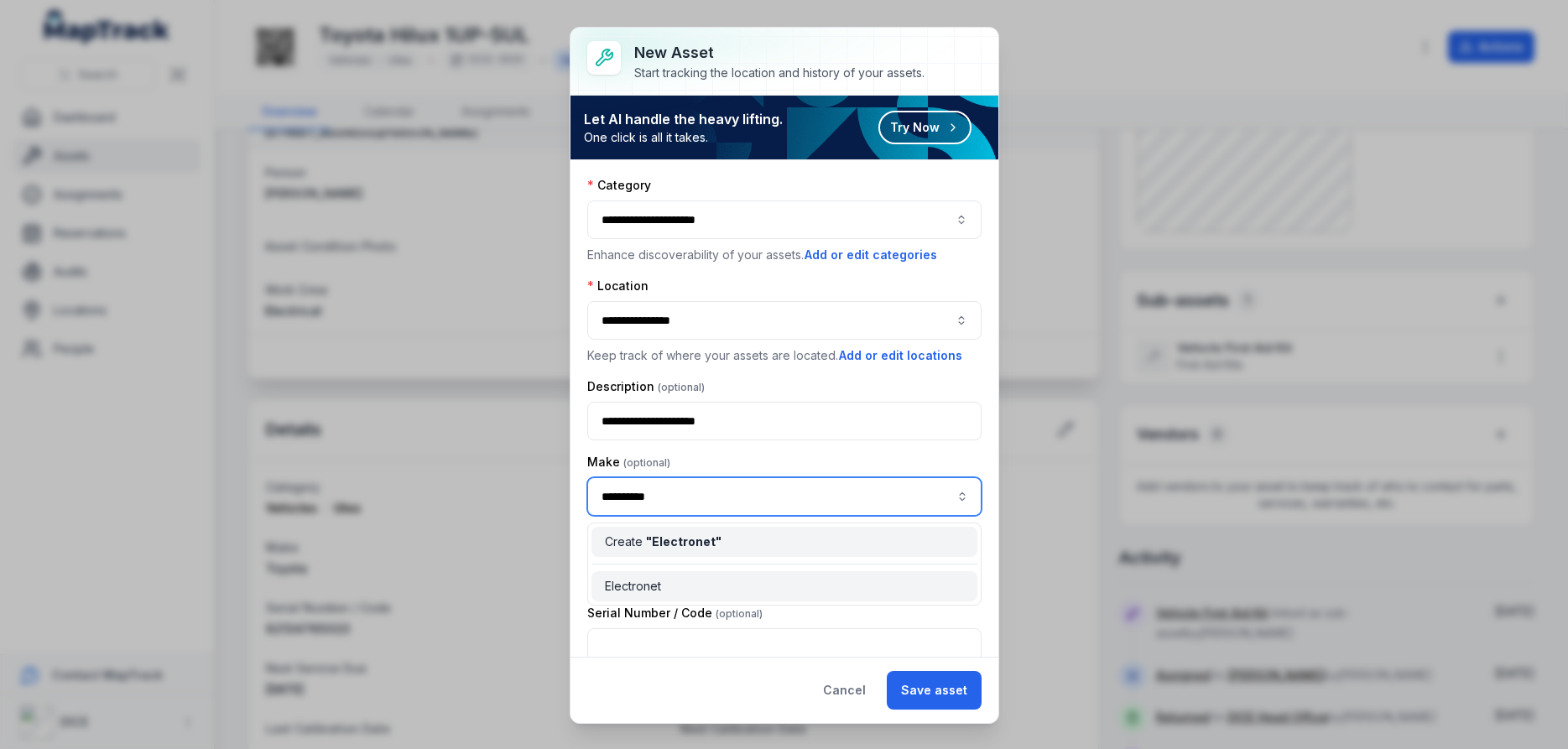
click at [686, 541] on span "" Electronet "" at bounding box center [683, 541] width 75 height 15
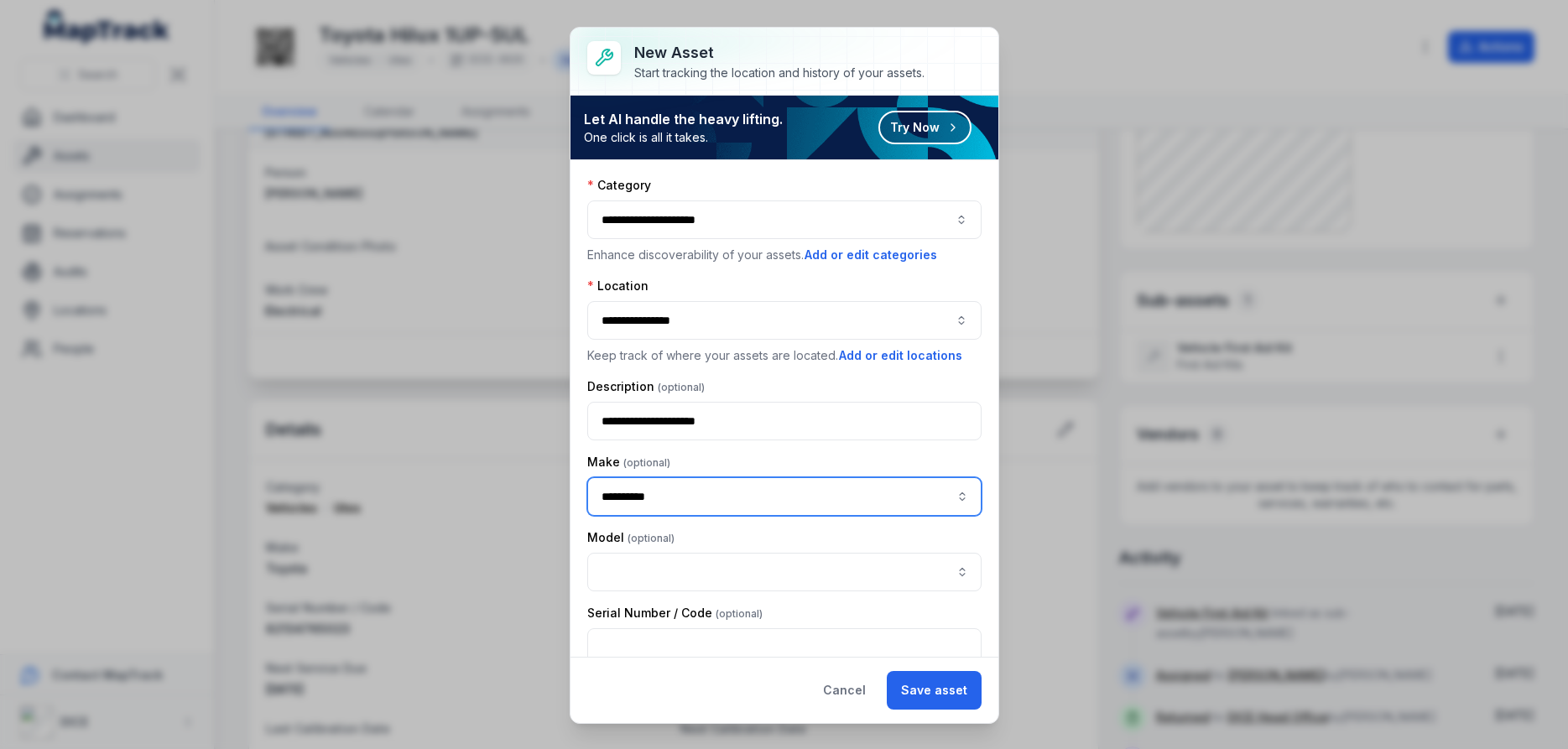
type input "**********"
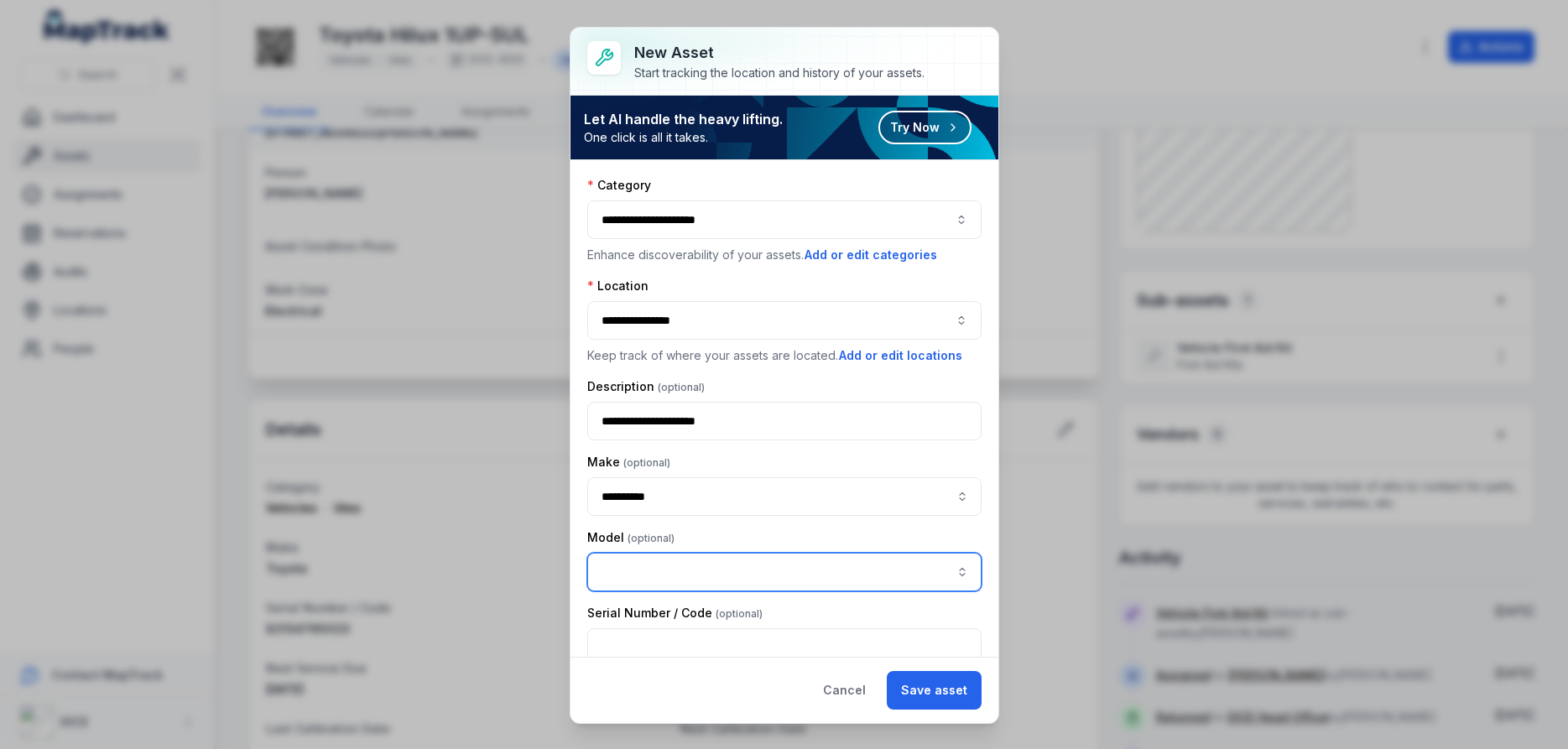
click at [683, 569] on input "asset-add:cf[2cdd2775-c7d8-450d-b98a-5757d661b82d]-label" at bounding box center [784, 571] width 394 height 38
click at [659, 616] on span "" LVR "" at bounding box center [663, 616] width 34 height 15
type input "***"
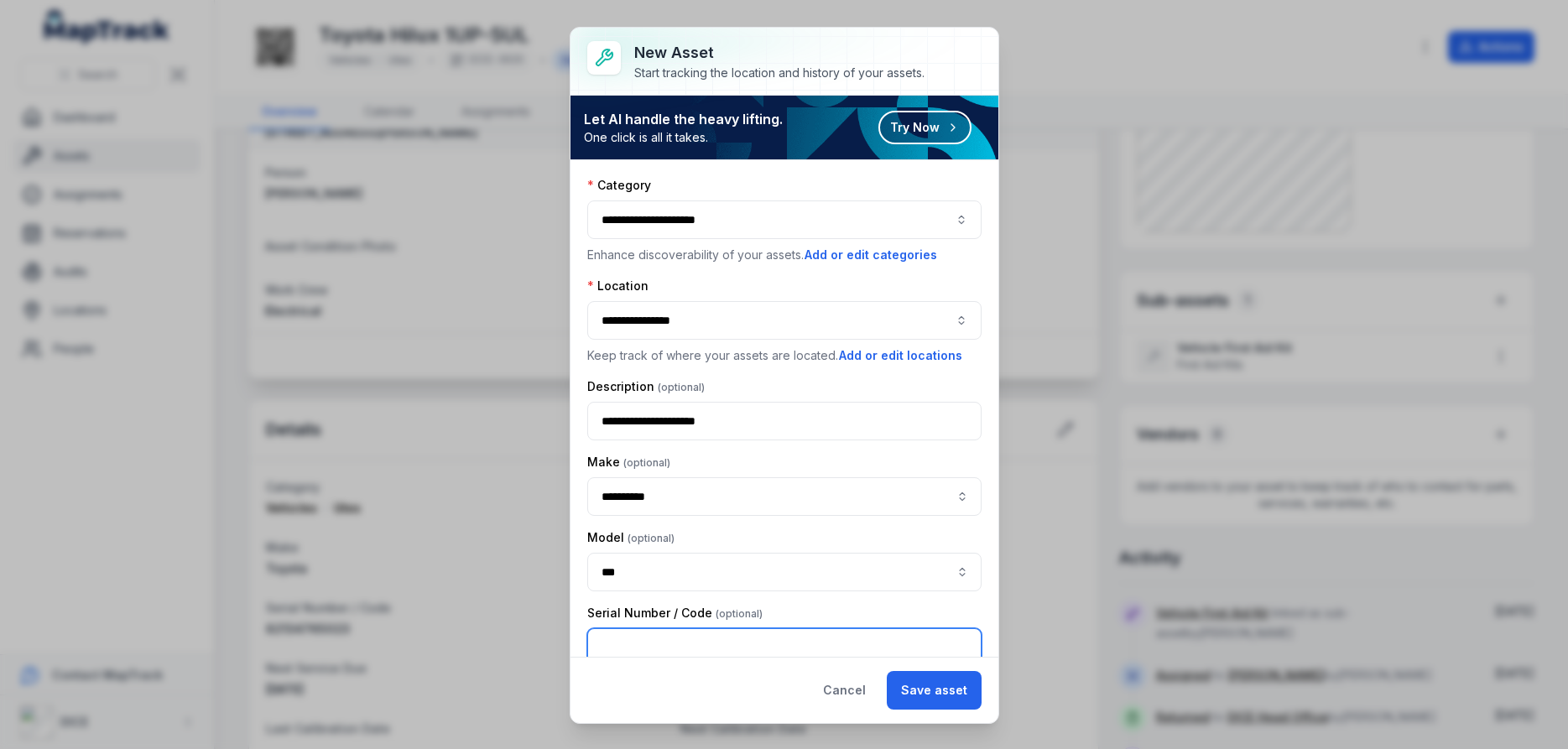
click at [723, 639] on input "text" at bounding box center [784, 647] width 394 height 38
type input "******"
click at [814, 605] on div "Serial Number / Code" at bounding box center [784, 613] width 394 height 17
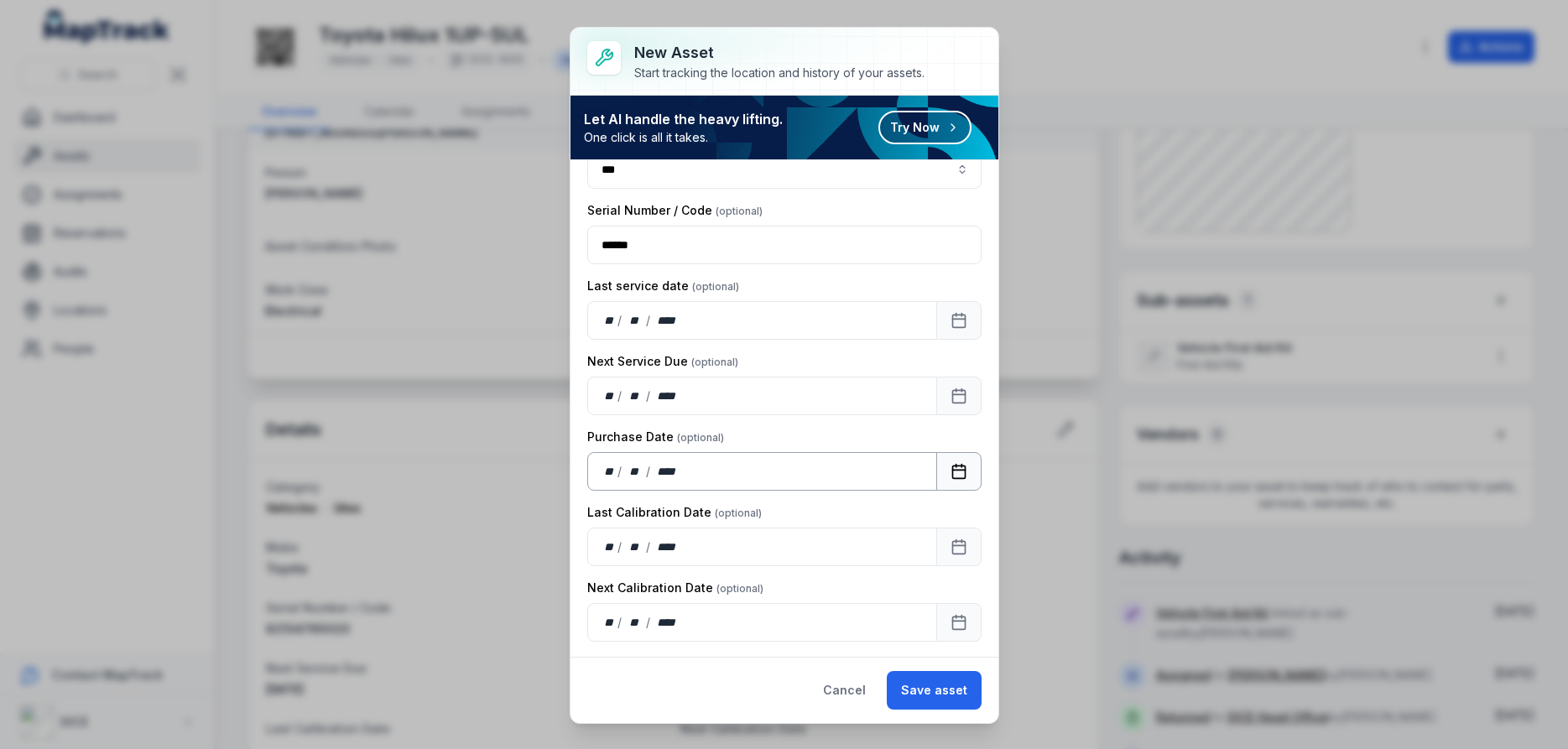
scroll to position [302, 0]
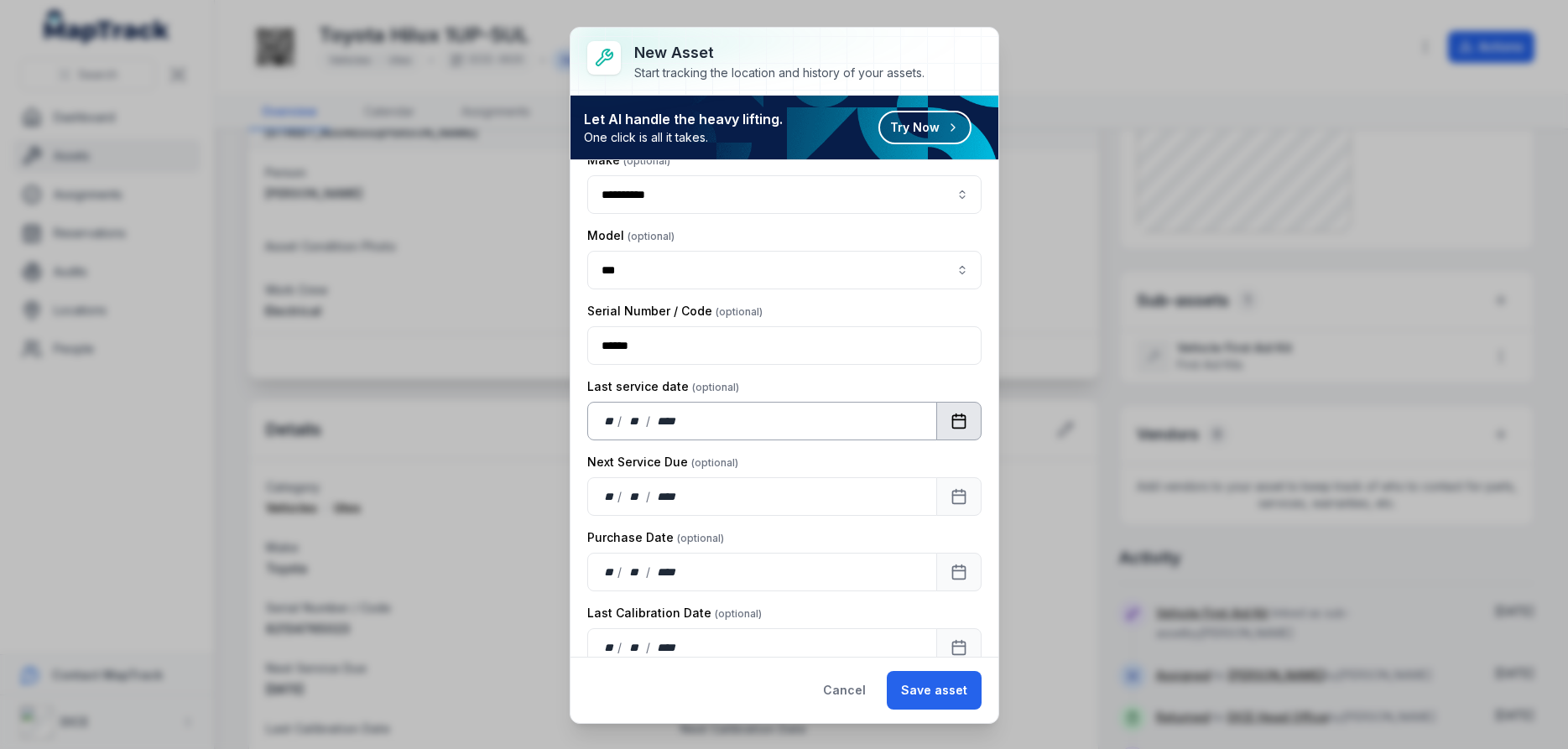
click at [956, 419] on icon "Calendar" at bounding box center [958, 419] width 13 height 0
click at [963, 499] on icon "Calendar" at bounding box center [959, 497] width 17 height 17
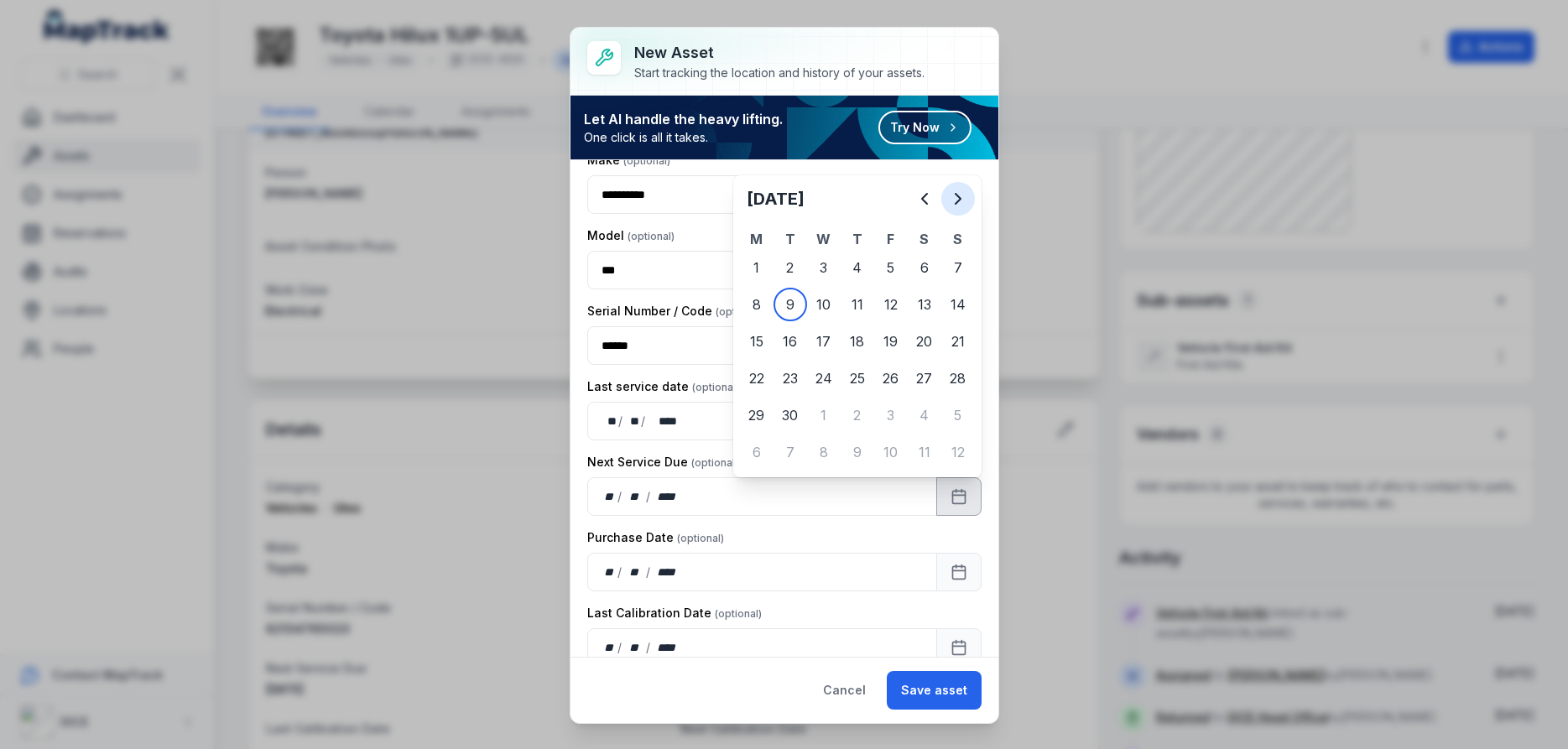
click at [959, 198] on icon "Next" at bounding box center [958, 199] width 21 height 21
click at [959, 198] on icon "Next" at bounding box center [958, 199] width 21 height 21
click at [959, 198] on icon "Next" at bounding box center [958, 199] width 5 height 10
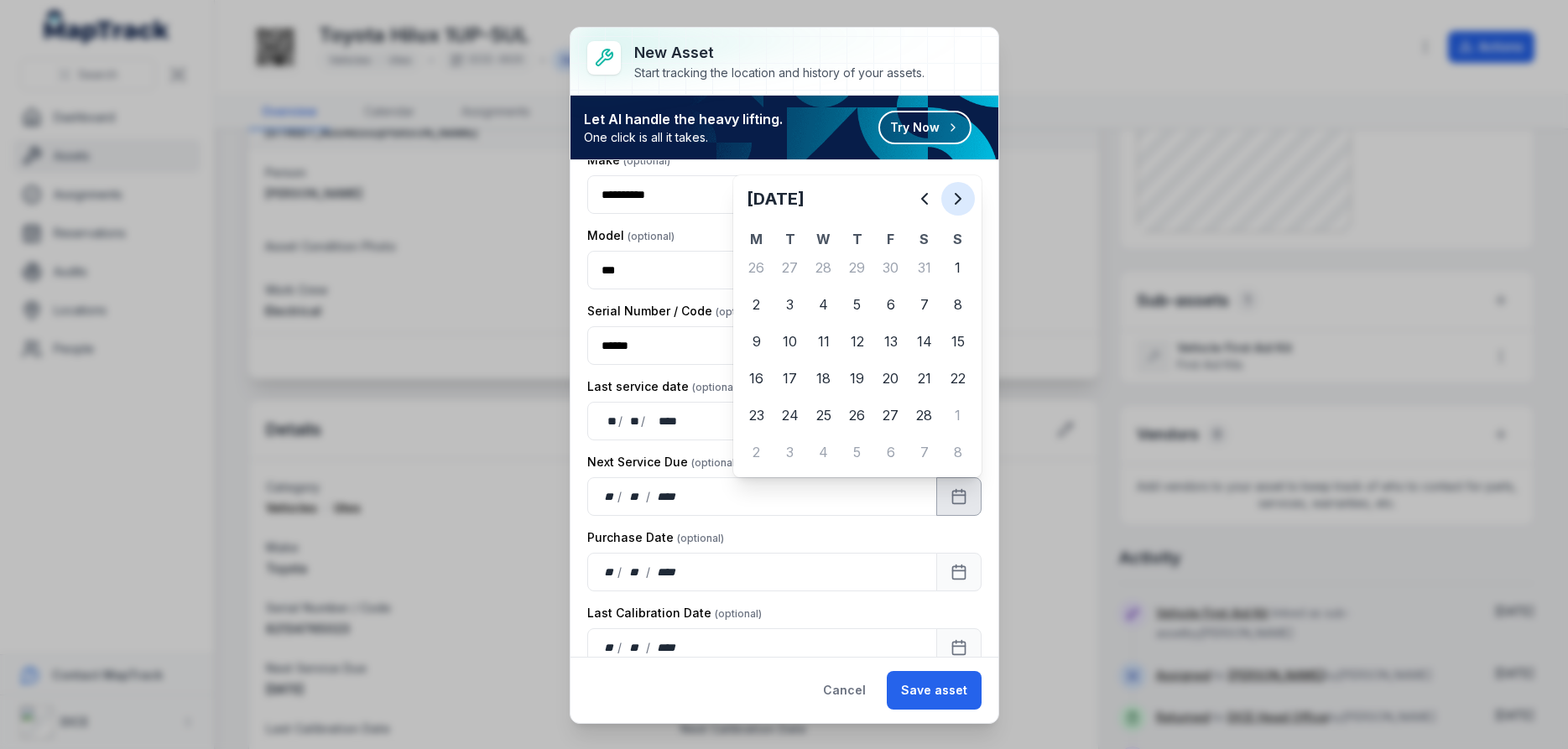
click at [959, 198] on icon "Next" at bounding box center [958, 199] width 5 height 10
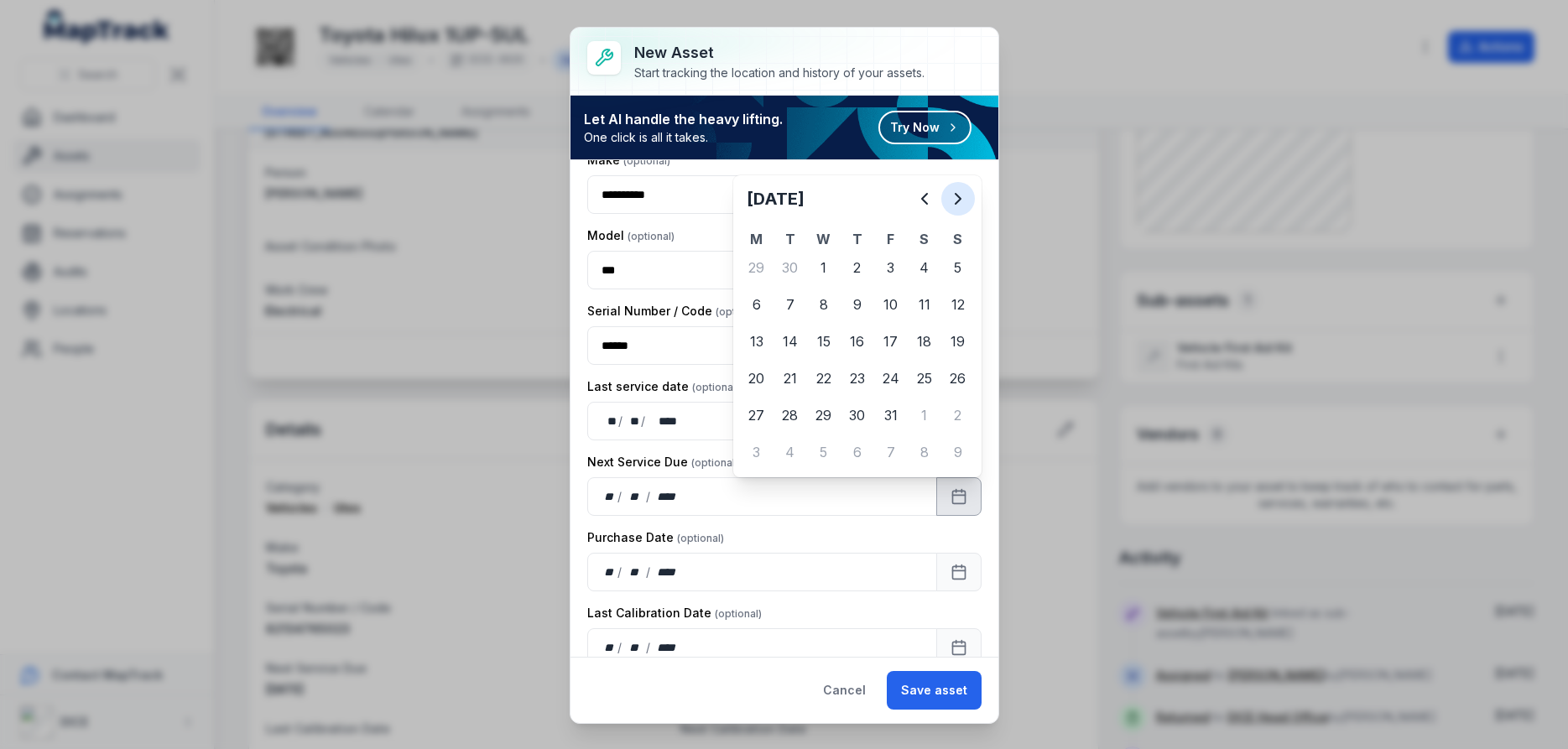
click at [959, 198] on icon "Next" at bounding box center [958, 199] width 5 height 10
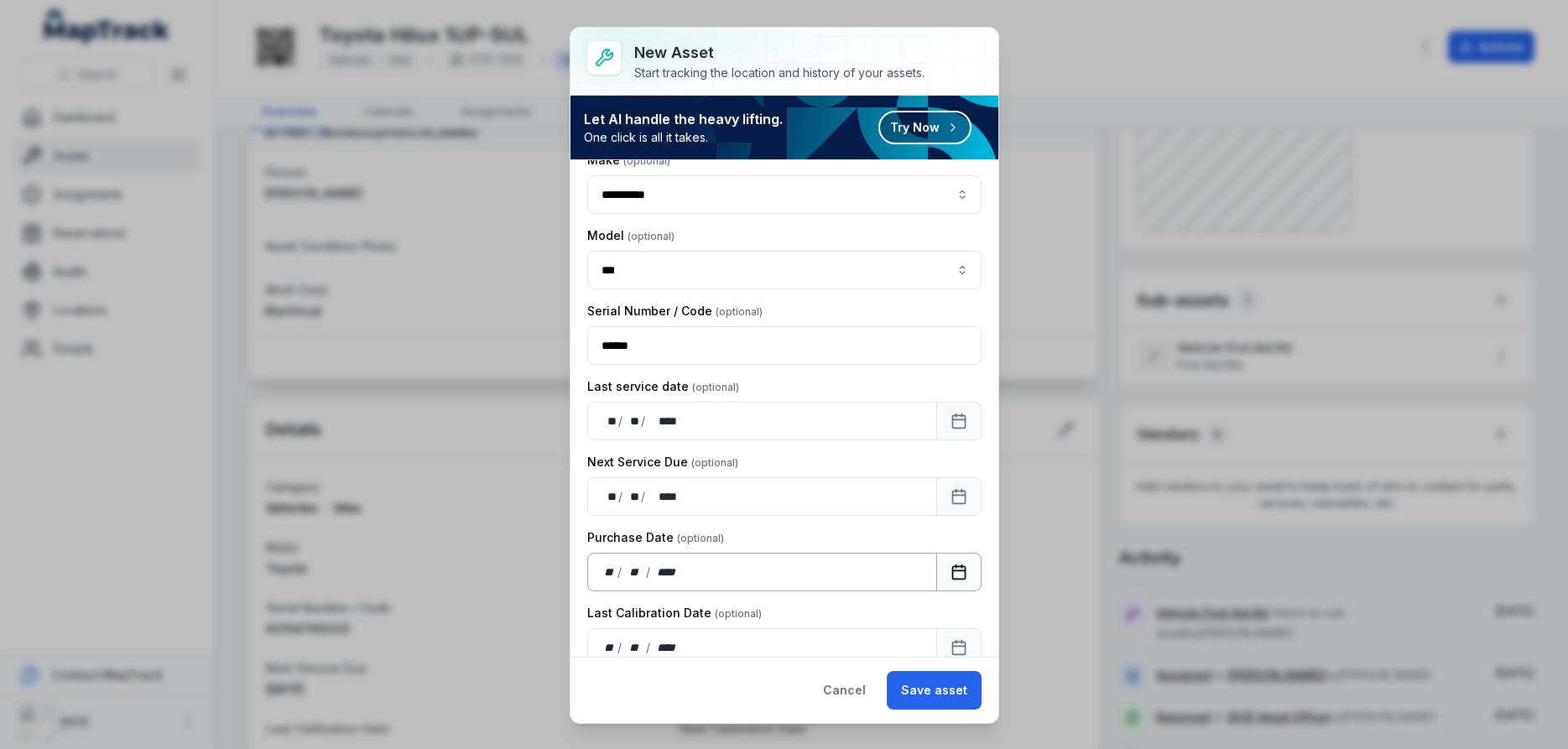
click at [954, 569] on icon "Calendar" at bounding box center [959, 572] width 17 height 17
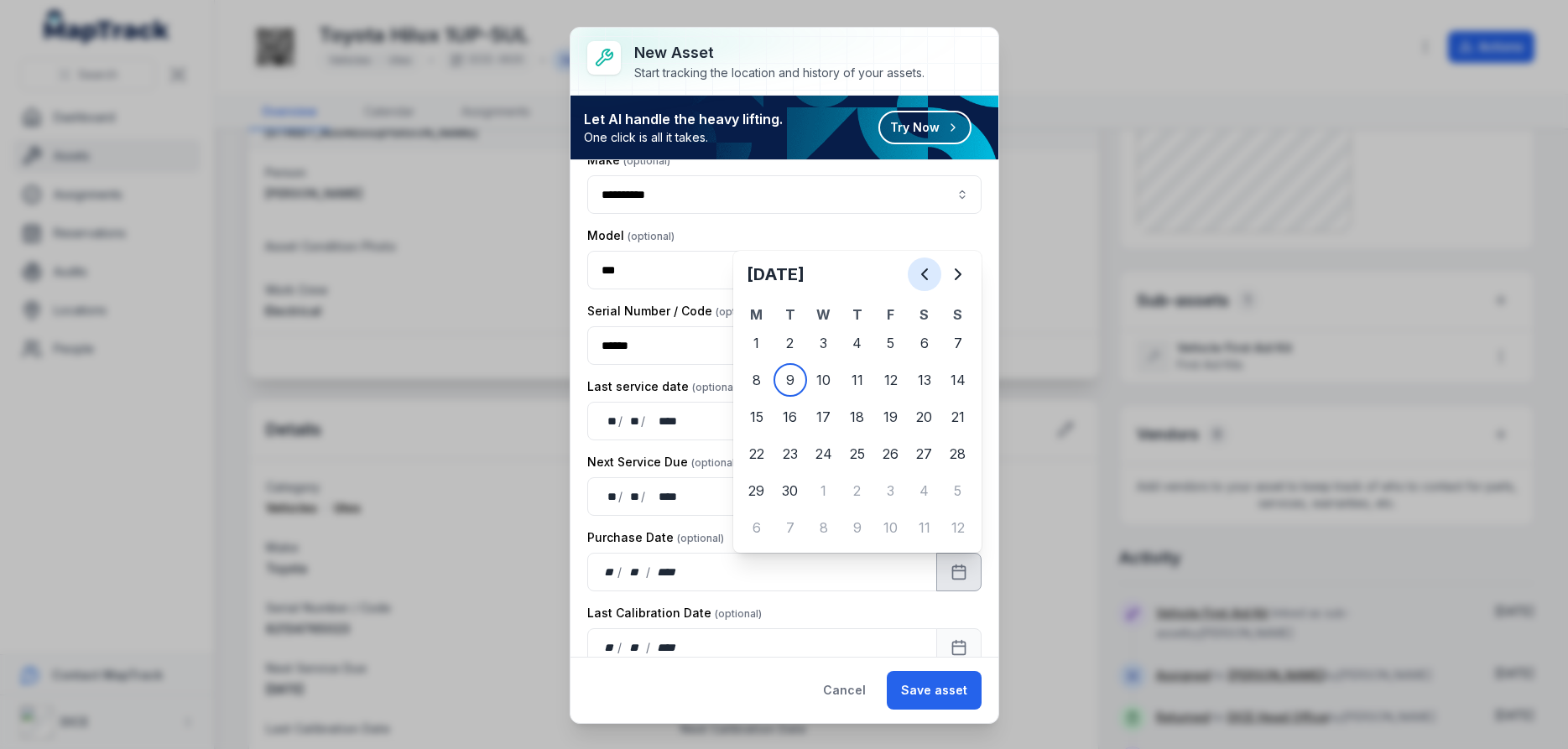
click at [922, 274] on icon "Previous" at bounding box center [925, 274] width 5 height 10
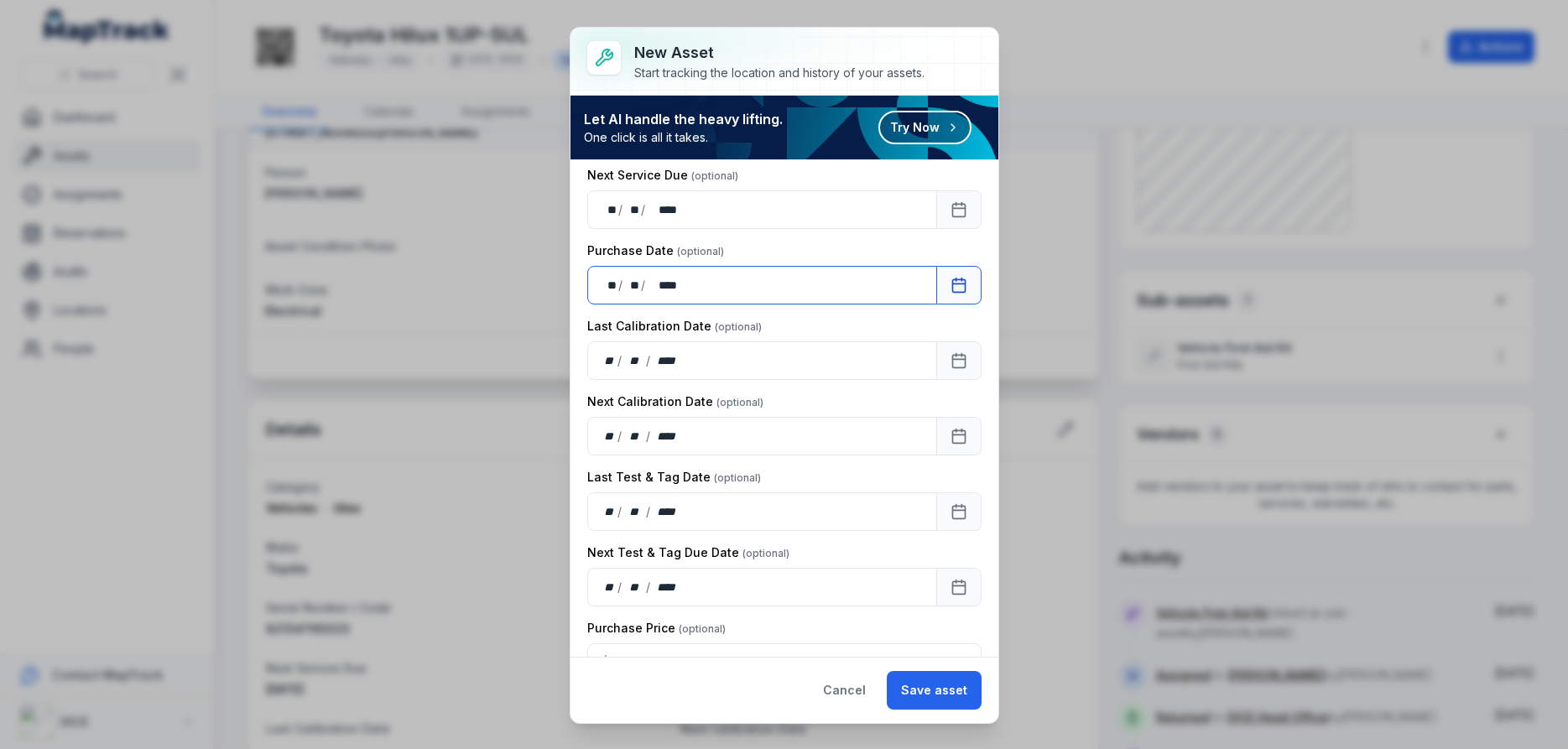
scroll to position [604, 0]
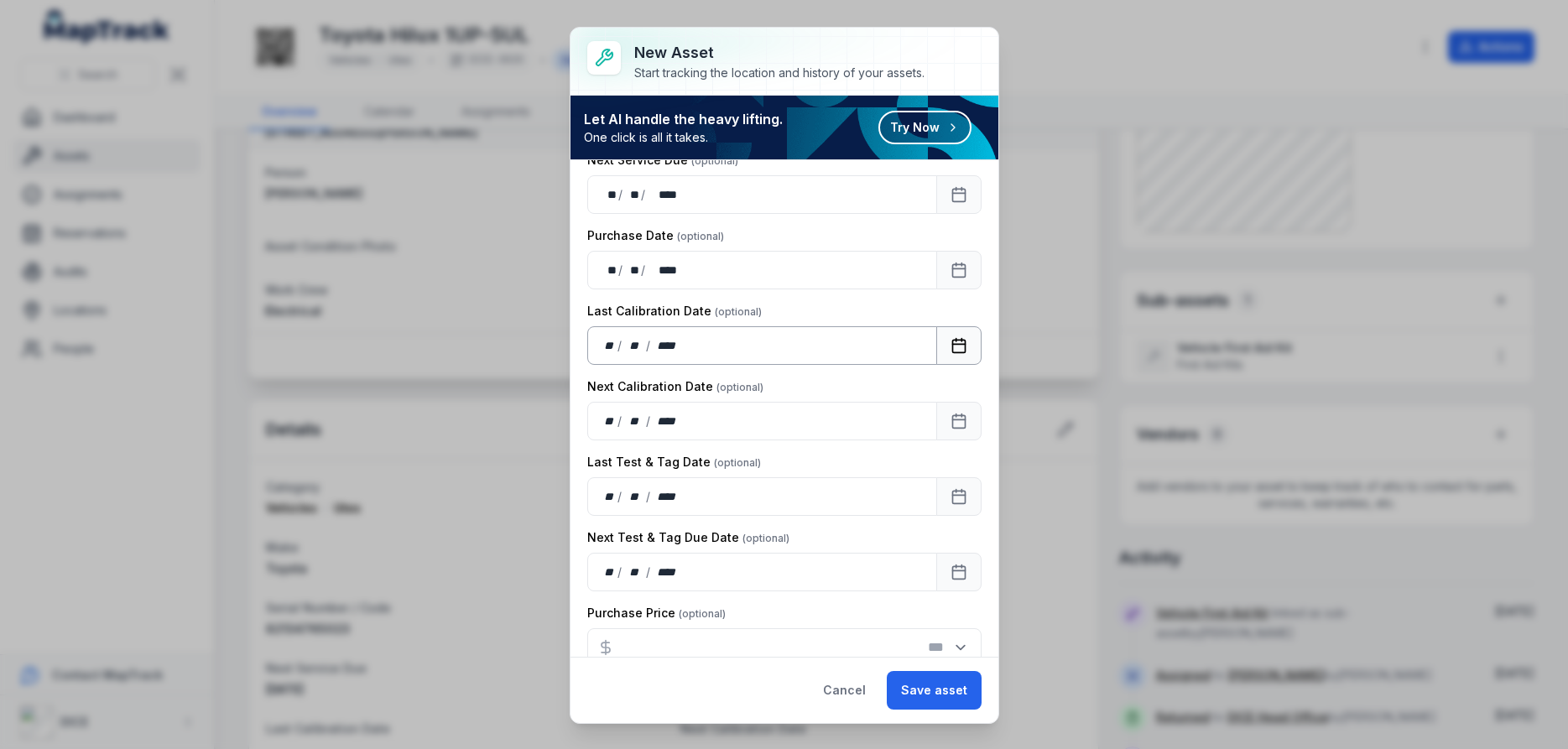
click at [960, 343] on icon "Calendar" at bounding box center [959, 345] width 17 height 17
click at [962, 422] on icon "Calendar" at bounding box center [959, 422] width 17 height 17
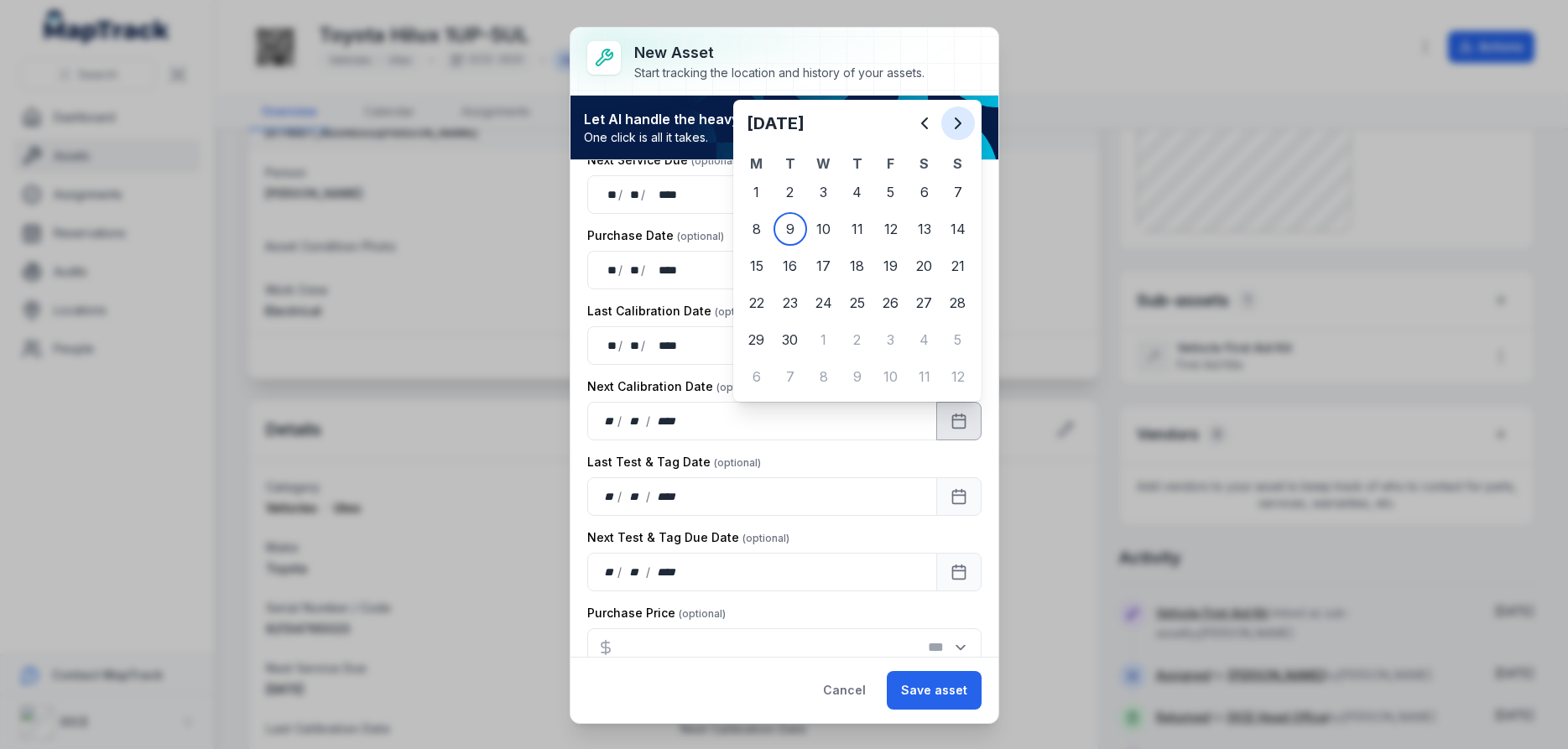
click at [957, 123] on icon "Next" at bounding box center [958, 123] width 21 height 21
click at [958, 123] on icon "Next" at bounding box center [958, 123] width 21 height 21
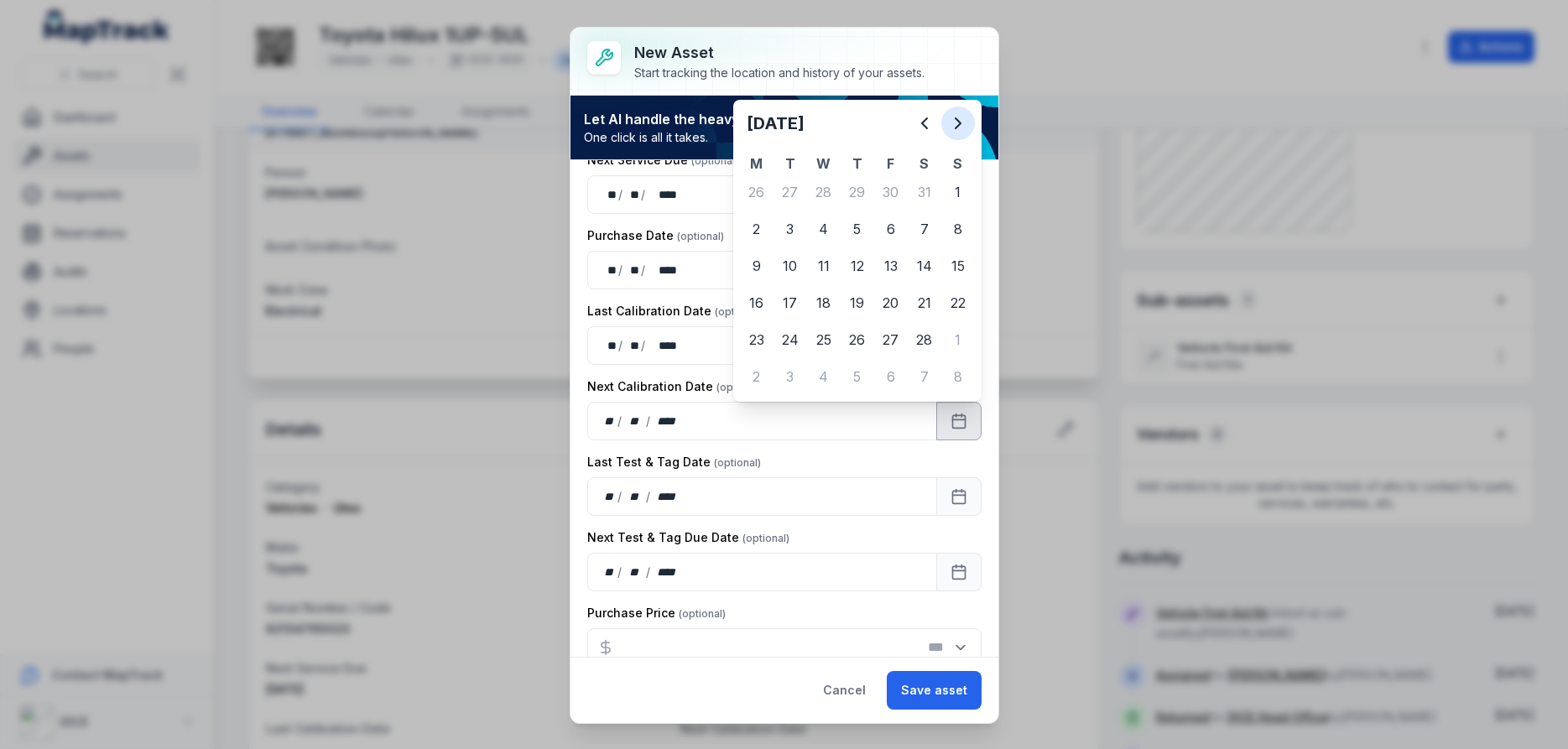
click at [958, 123] on icon "Next" at bounding box center [958, 123] width 21 height 21
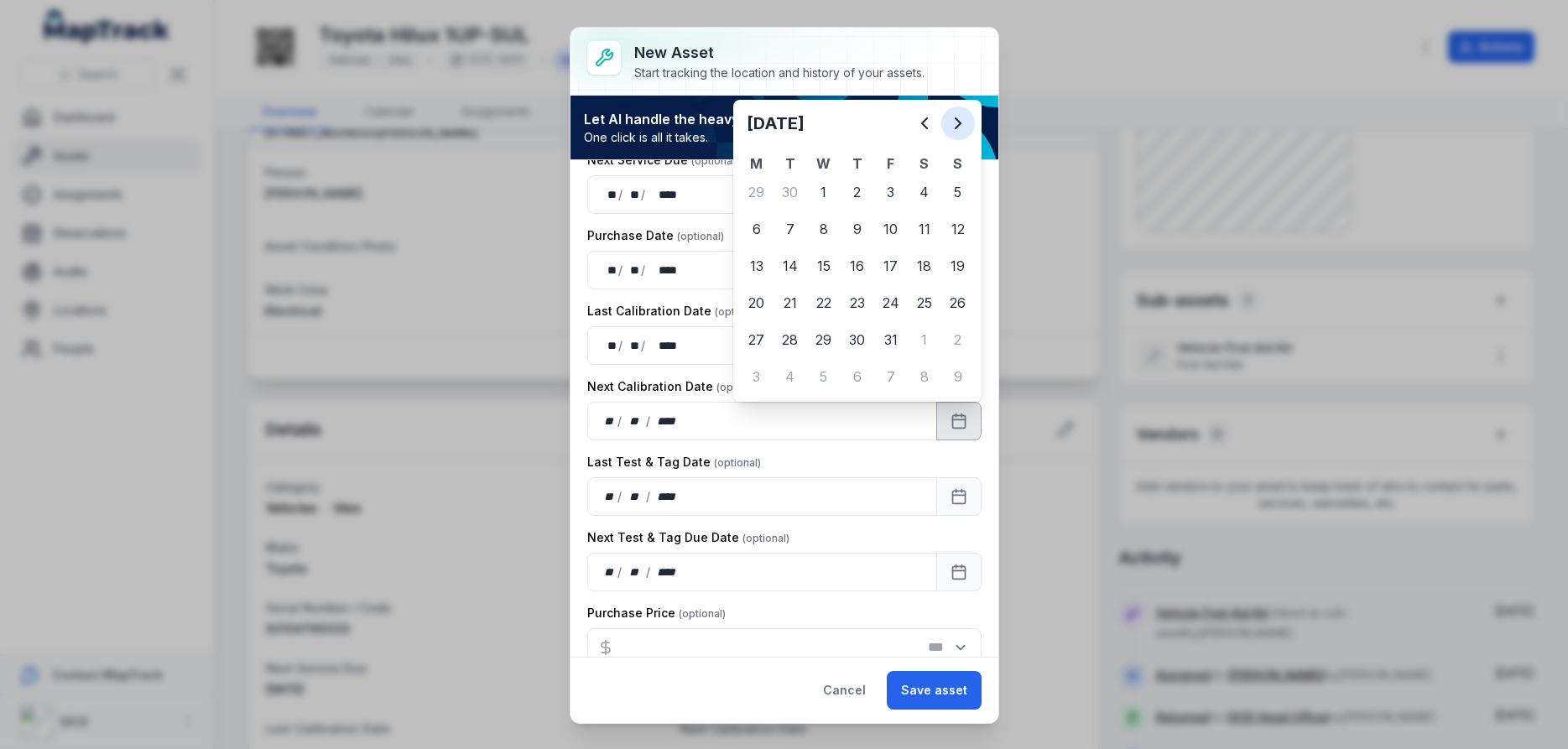
click at [958, 123] on icon "Next" at bounding box center [958, 123] width 21 height 21
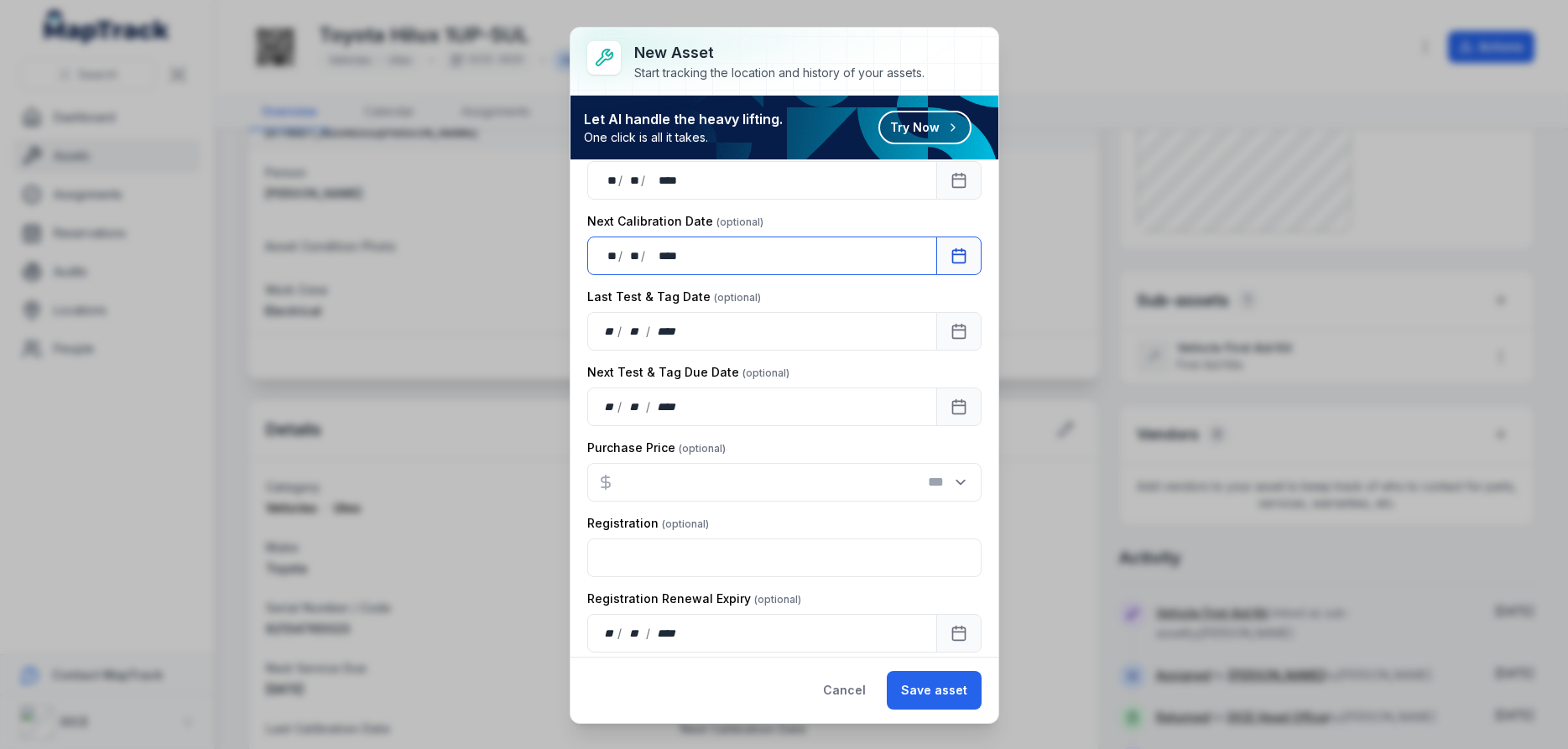
scroll to position [805, 0]
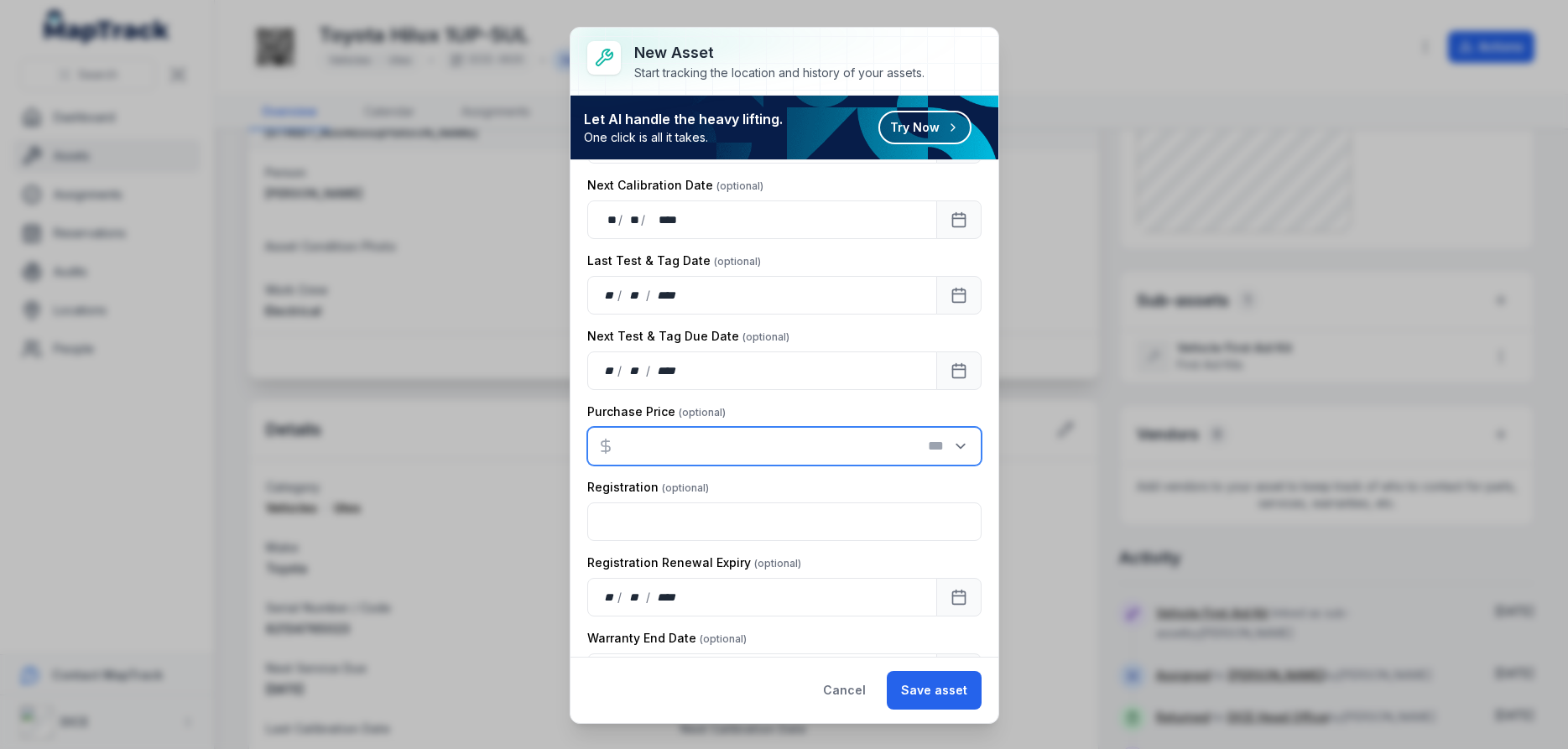
click at [659, 445] on input "number" at bounding box center [784, 445] width 394 height 38
type input "***"
click at [768, 489] on div "Registration" at bounding box center [784, 487] width 394 height 17
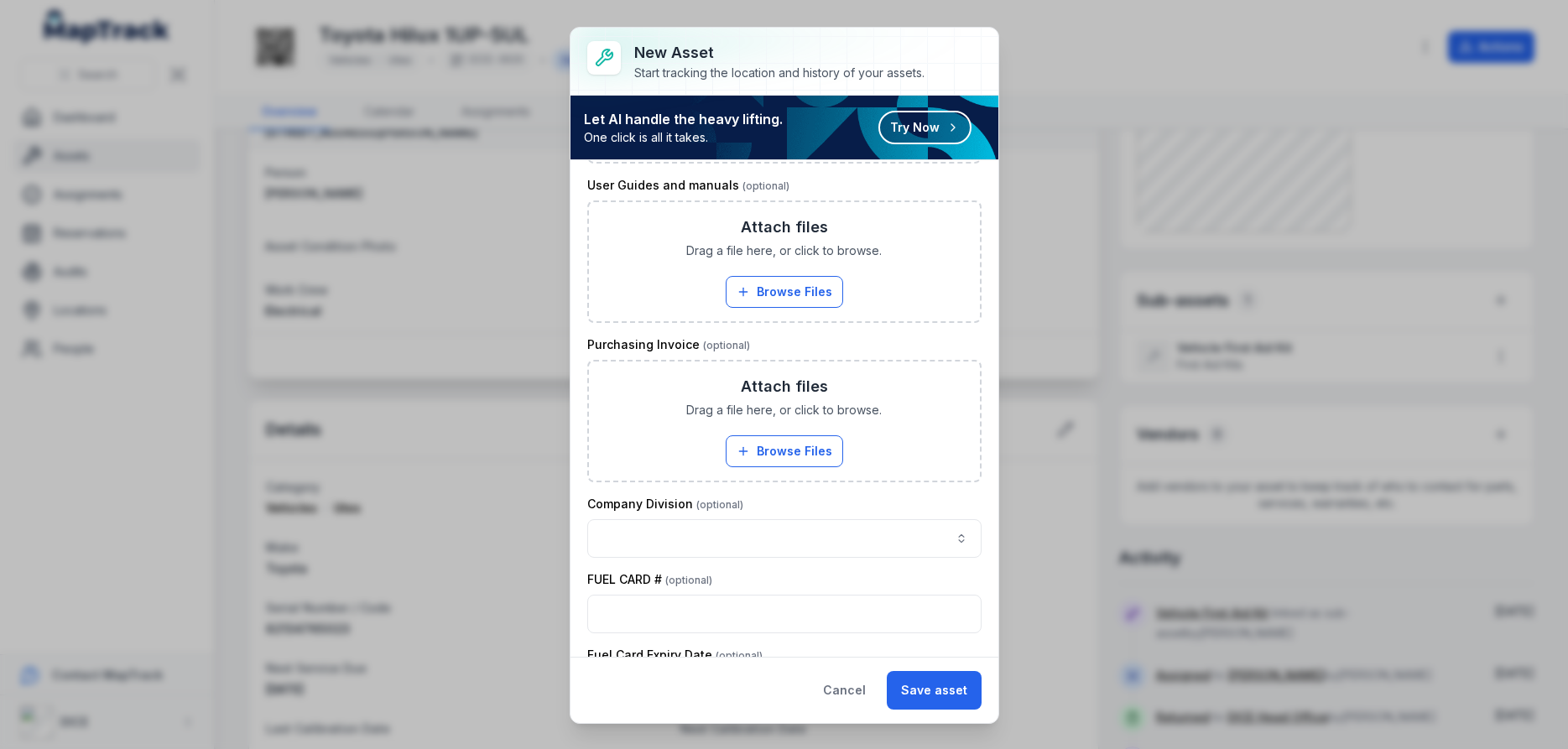
scroll to position [1880, 0]
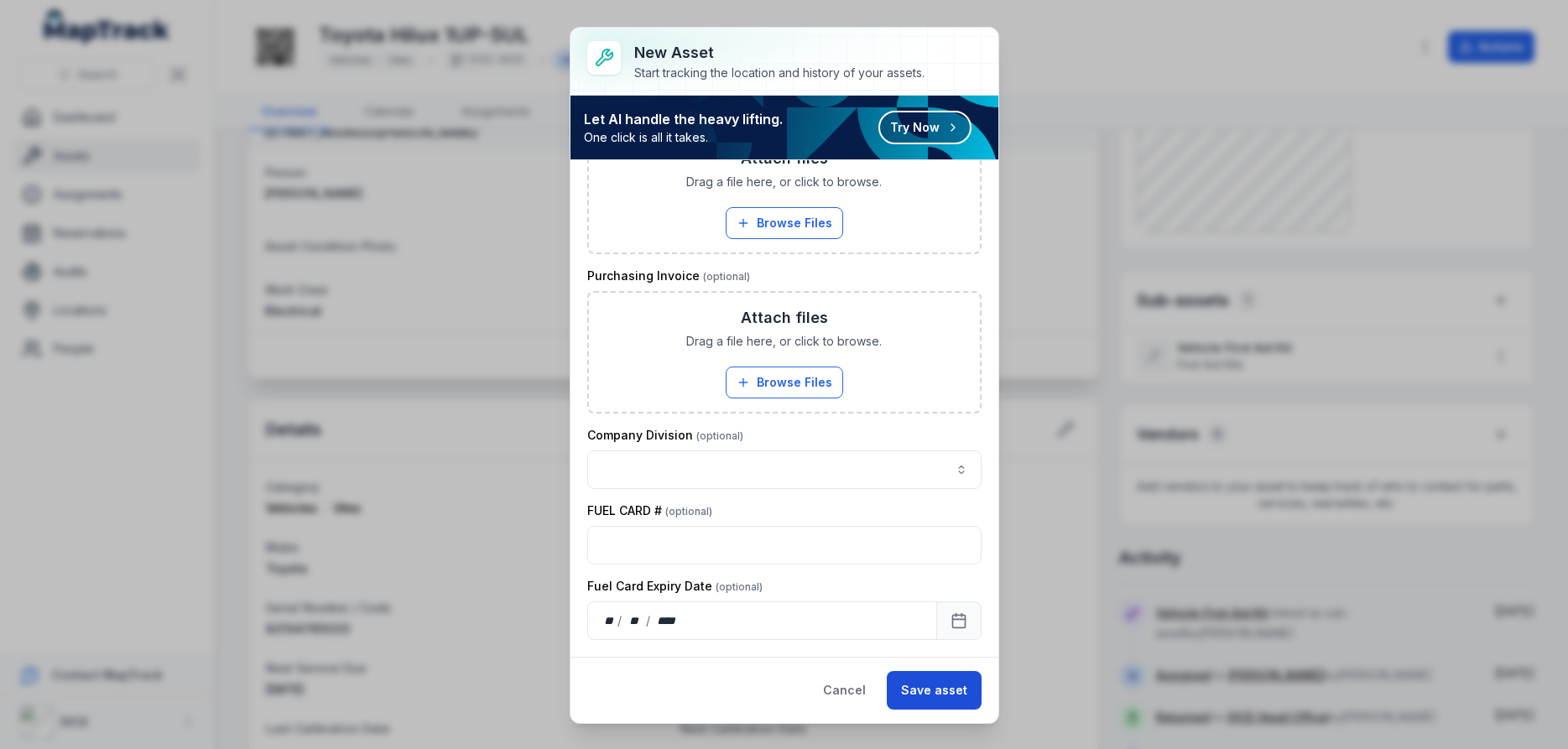
click at [940, 687] on button "Save asset" at bounding box center [934, 690] width 95 height 38
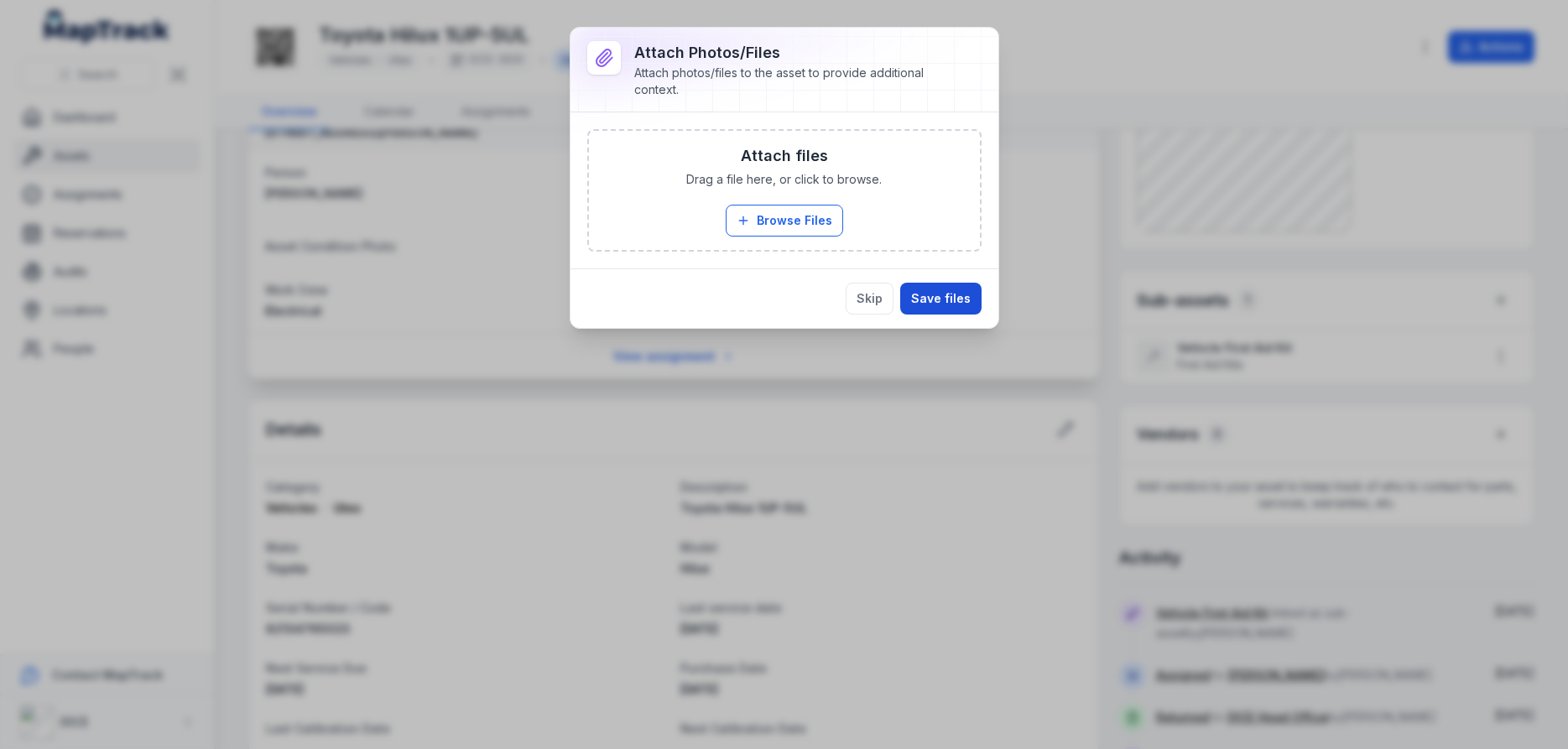
click at [954, 292] on button "Save files" at bounding box center [940, 298] width 81 height 32
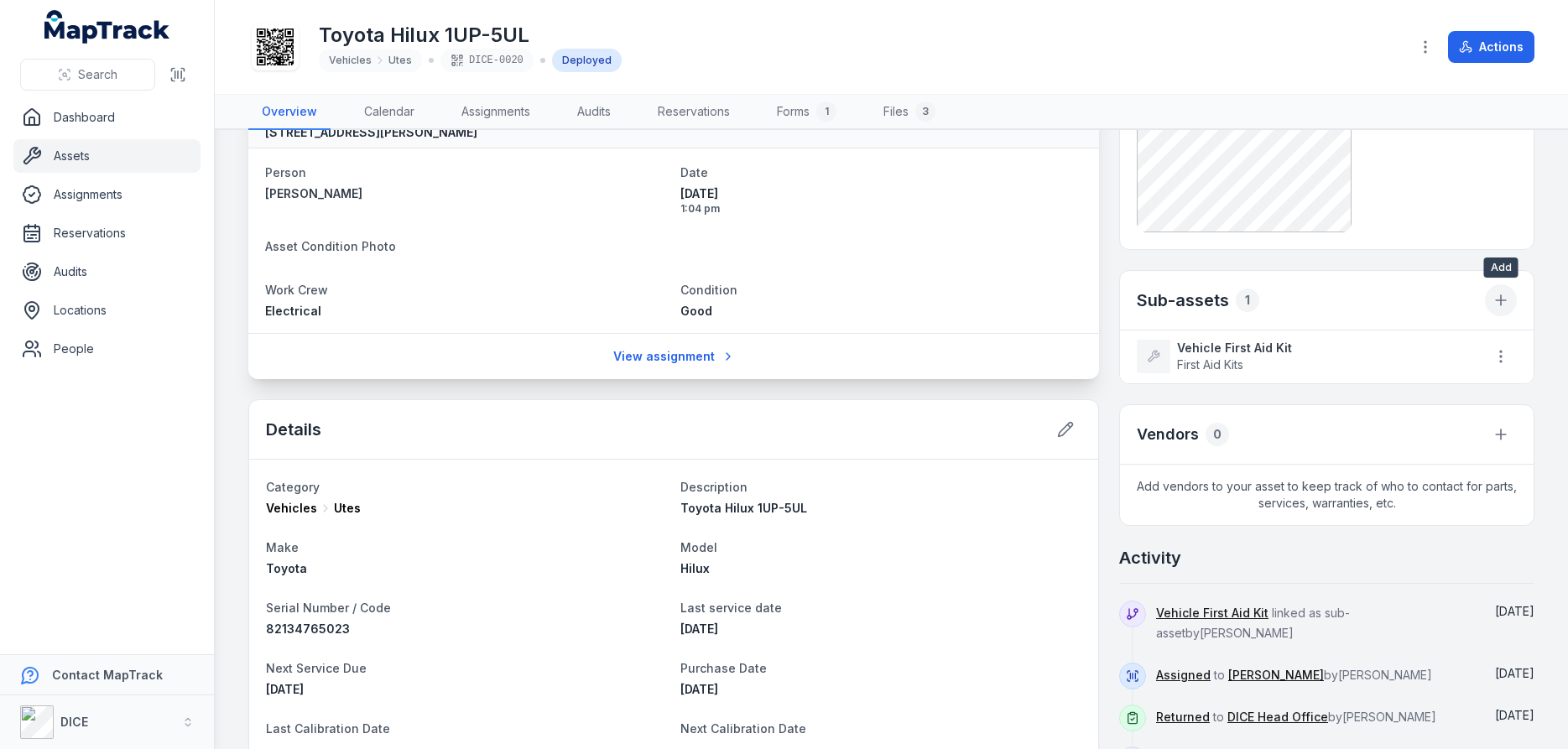
click at [1505, 297] on icon "button" at bounding box center [1501, 300] width 17 height 17
